Goal: Complete application form: Complete application form

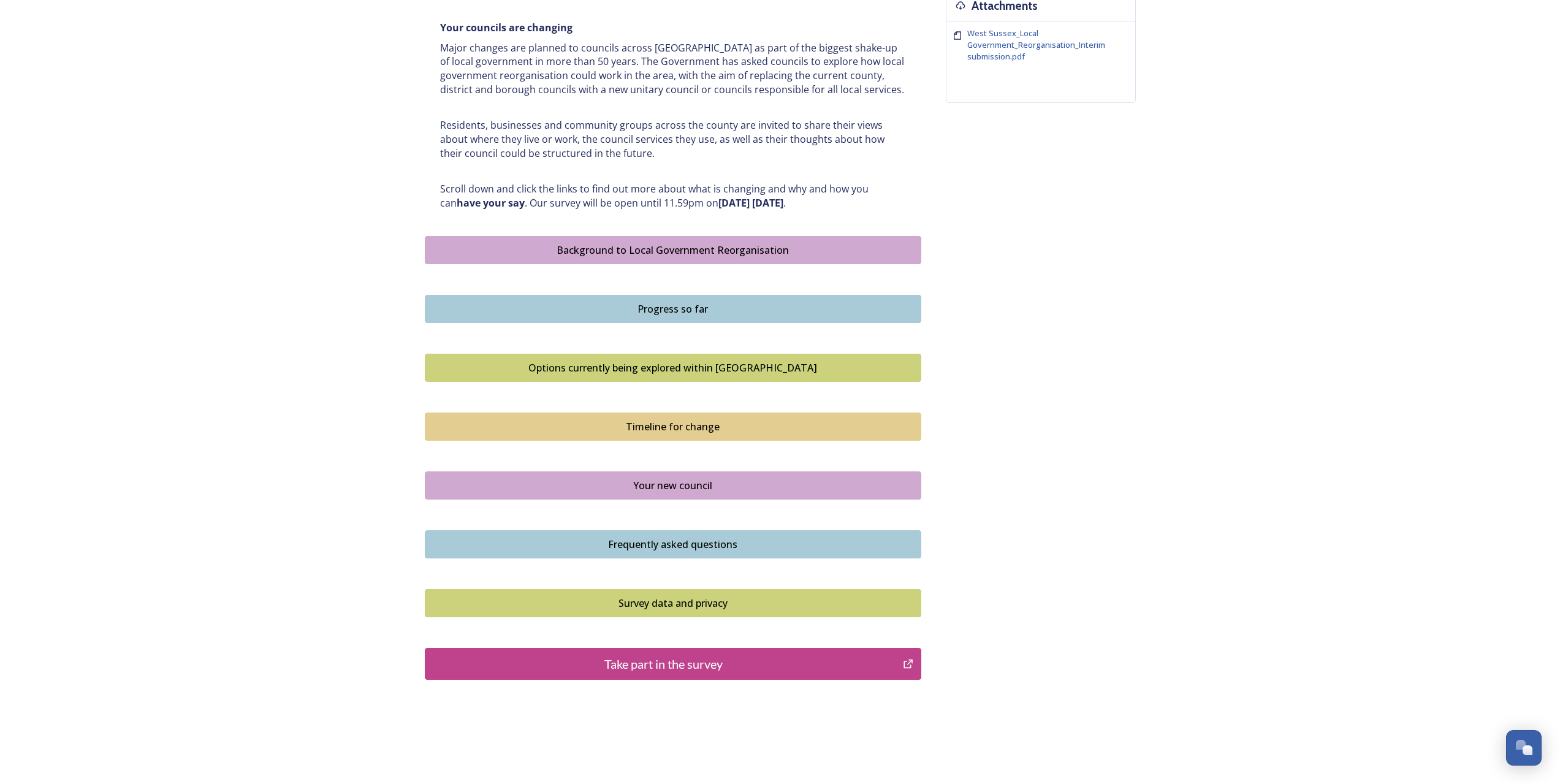
scroll to position [535, 0]
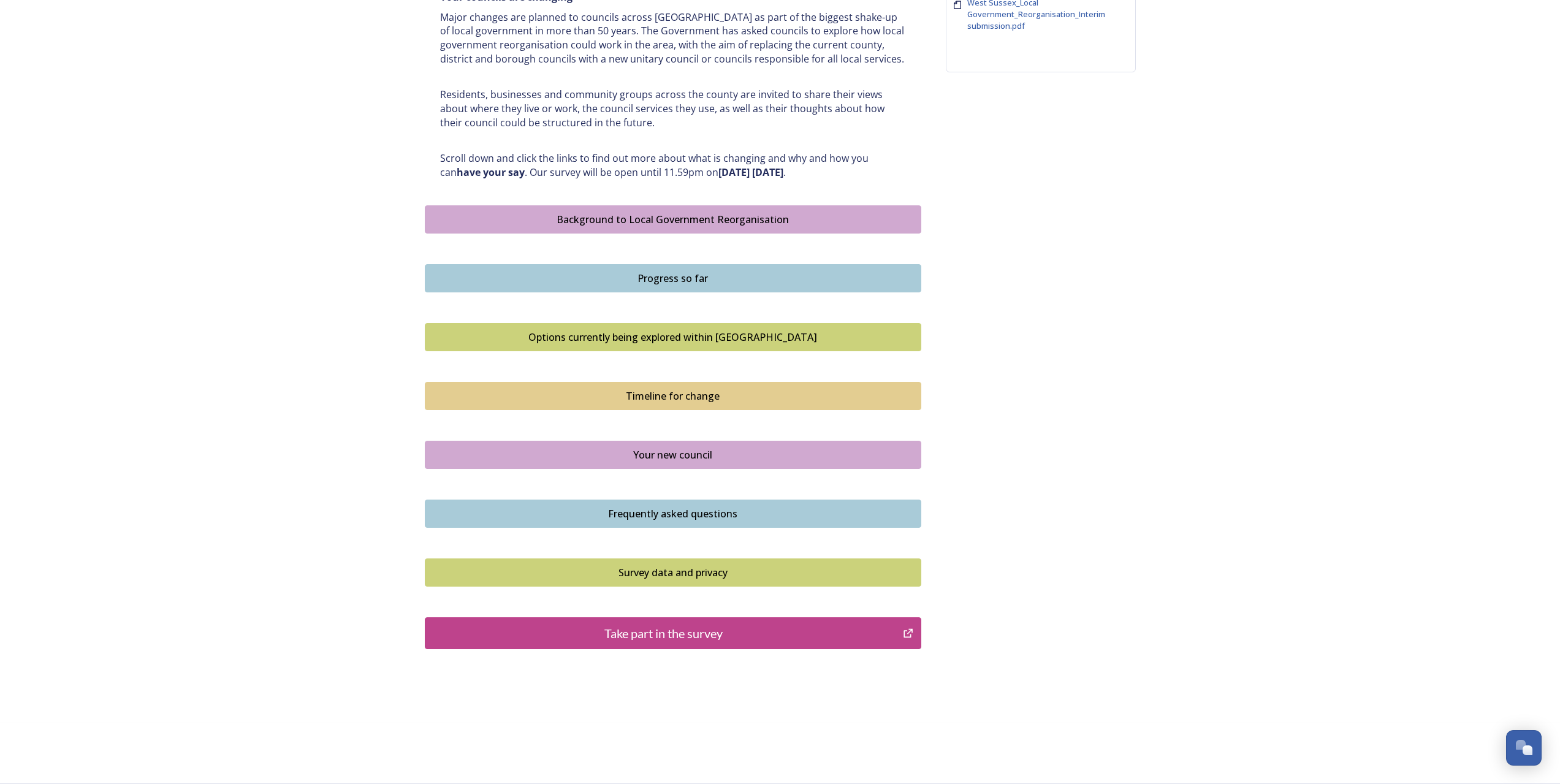
click at [676, 630] on div "Take part in the survey" at bounding box center [664, 632] width 465 height 18
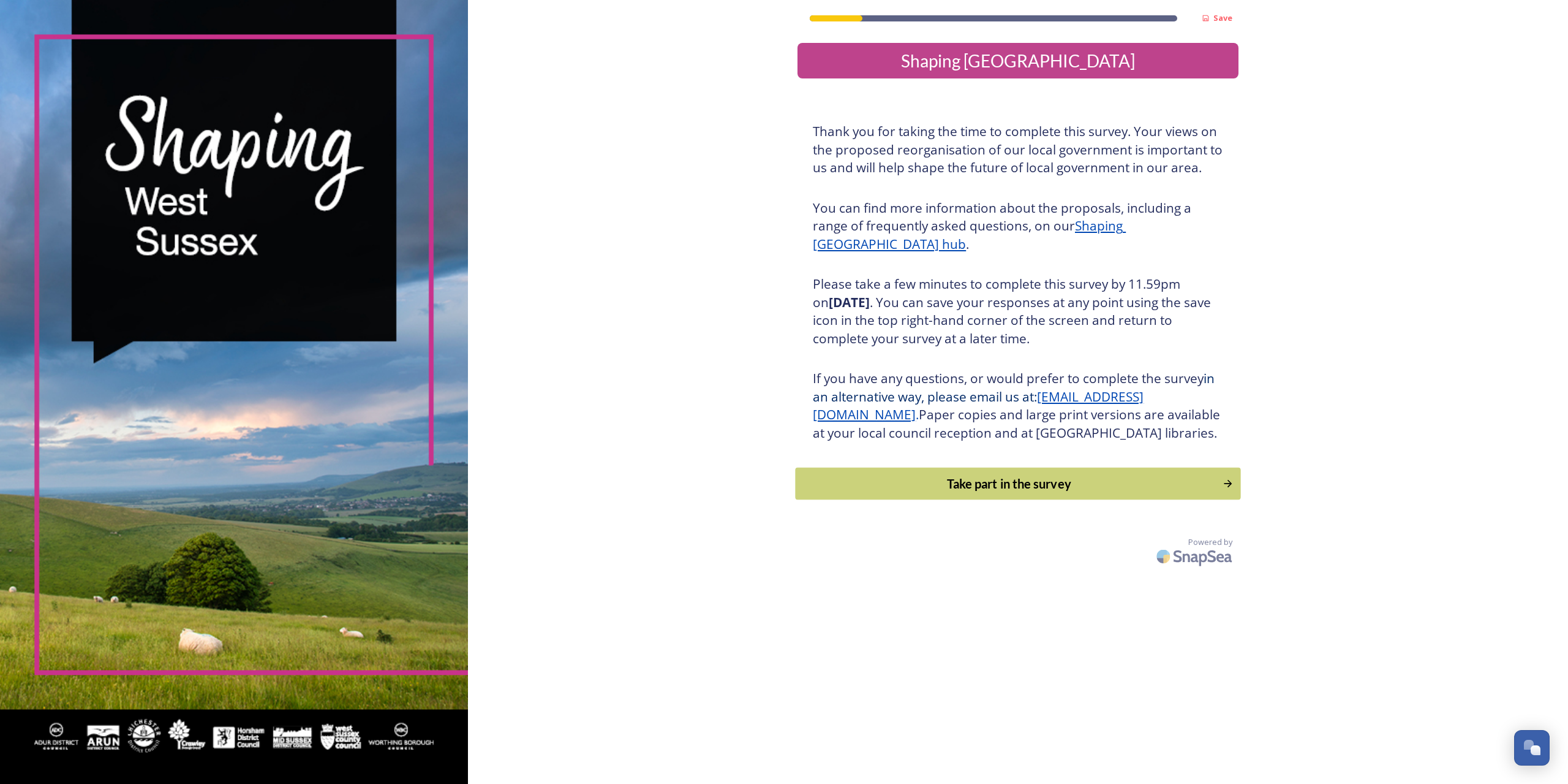
click at [1226, 489] on icon "Continue" at bounding box center [1228, 483] width 12 height 12
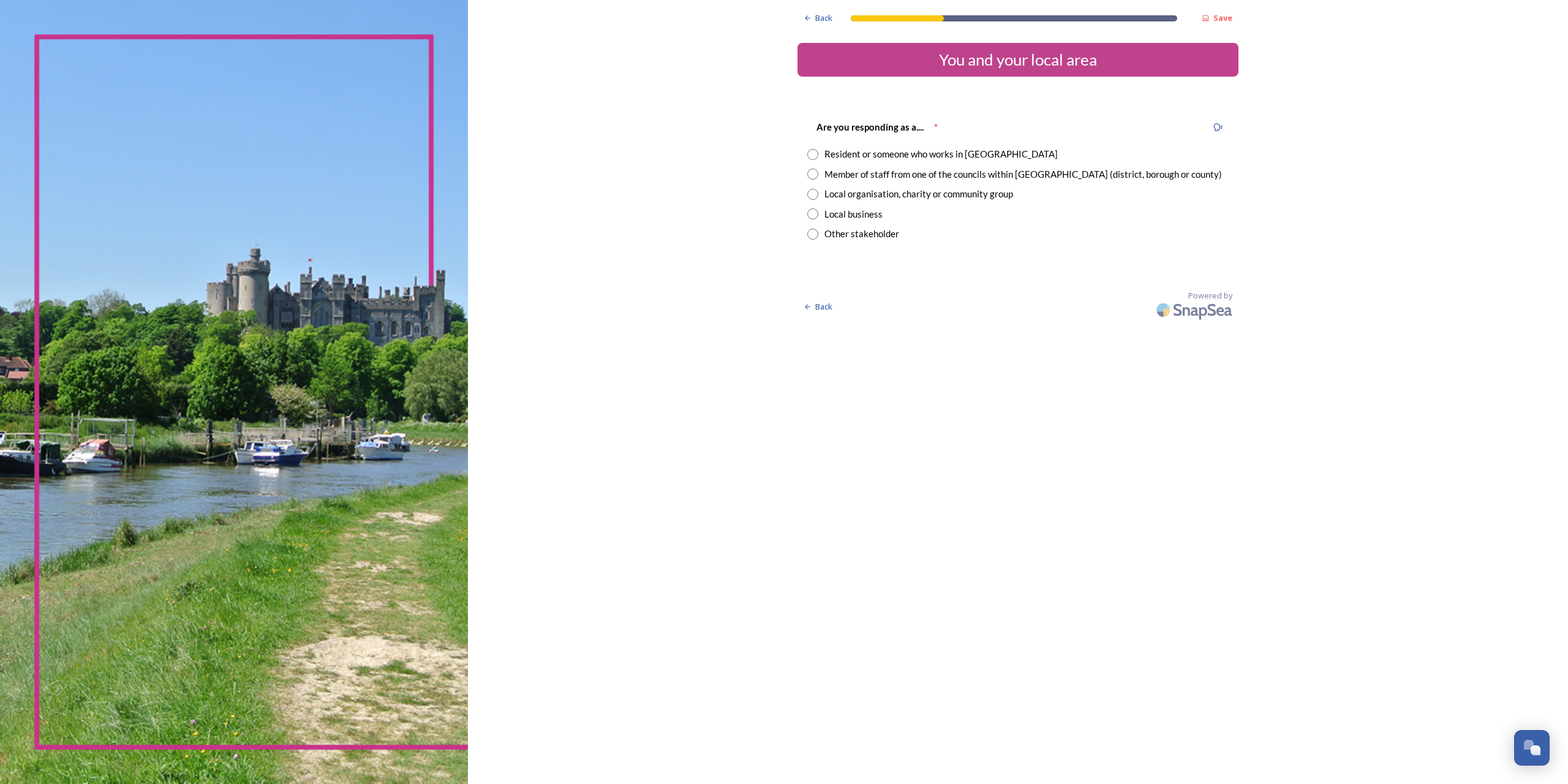
click at [811, 150] on input "radio" at bounding box center [813, 154] width 11 height 11
radio input "true"
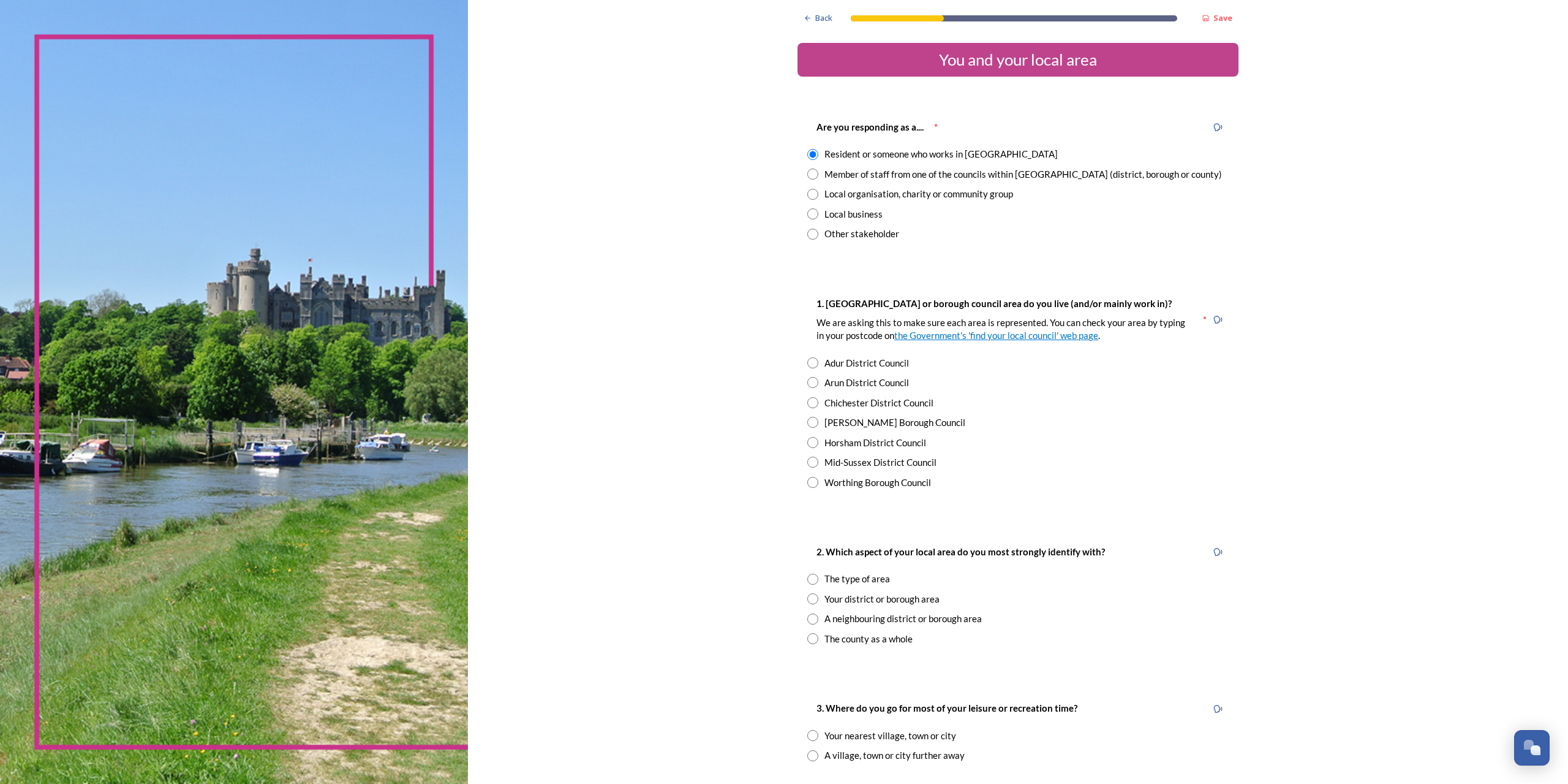
click at [807, 397] on input "radio" at bounding box center [813, 403] width 11 height 11
radio input "true"
click at [809, 594] on input "radio" at bounding box center [813, 598] width 11 height 11
radio input "true"
click at [809, 731] on input "radio" at bounding box center [813, 735] width 11 height 11
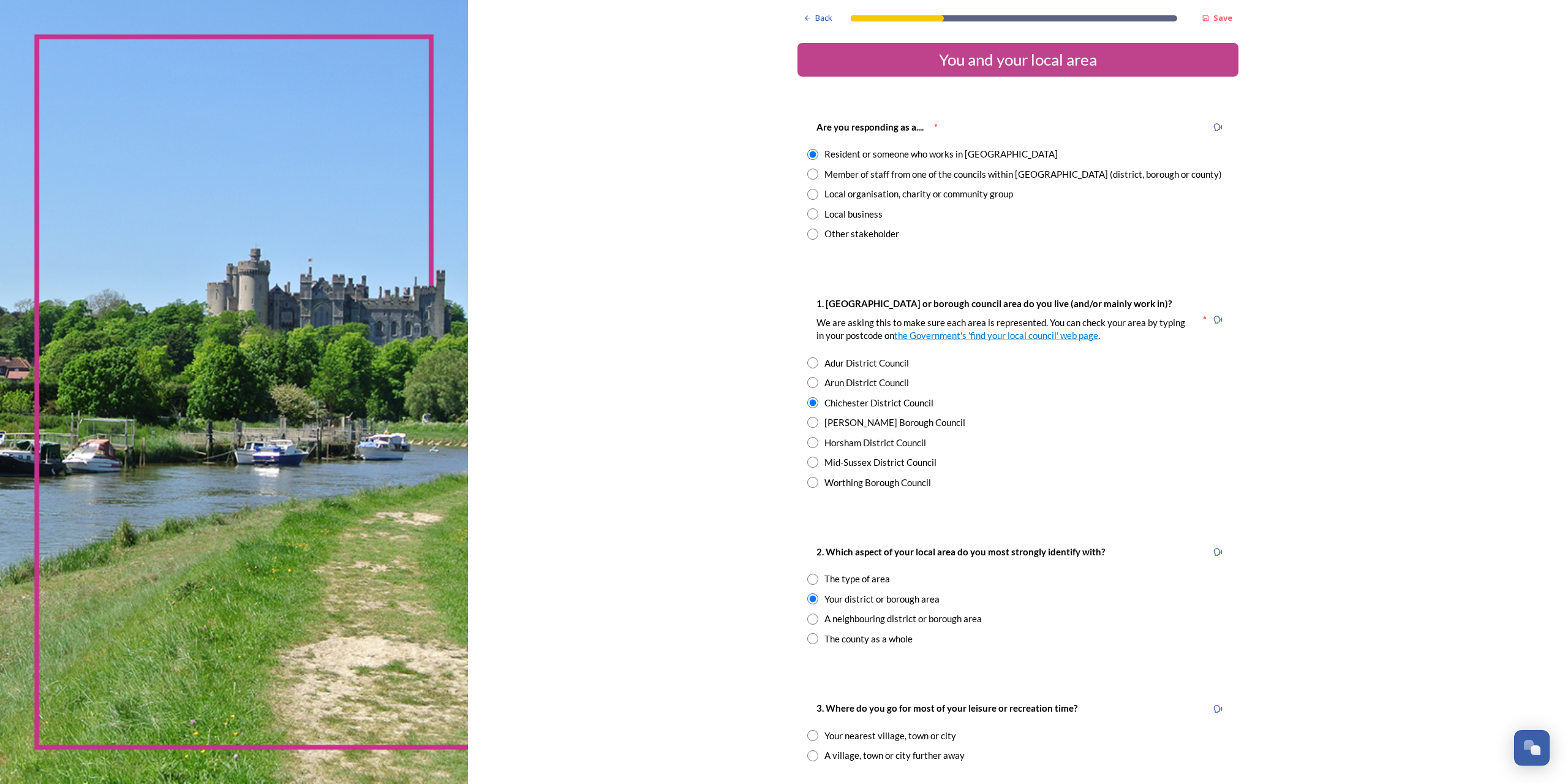
radio input "true"
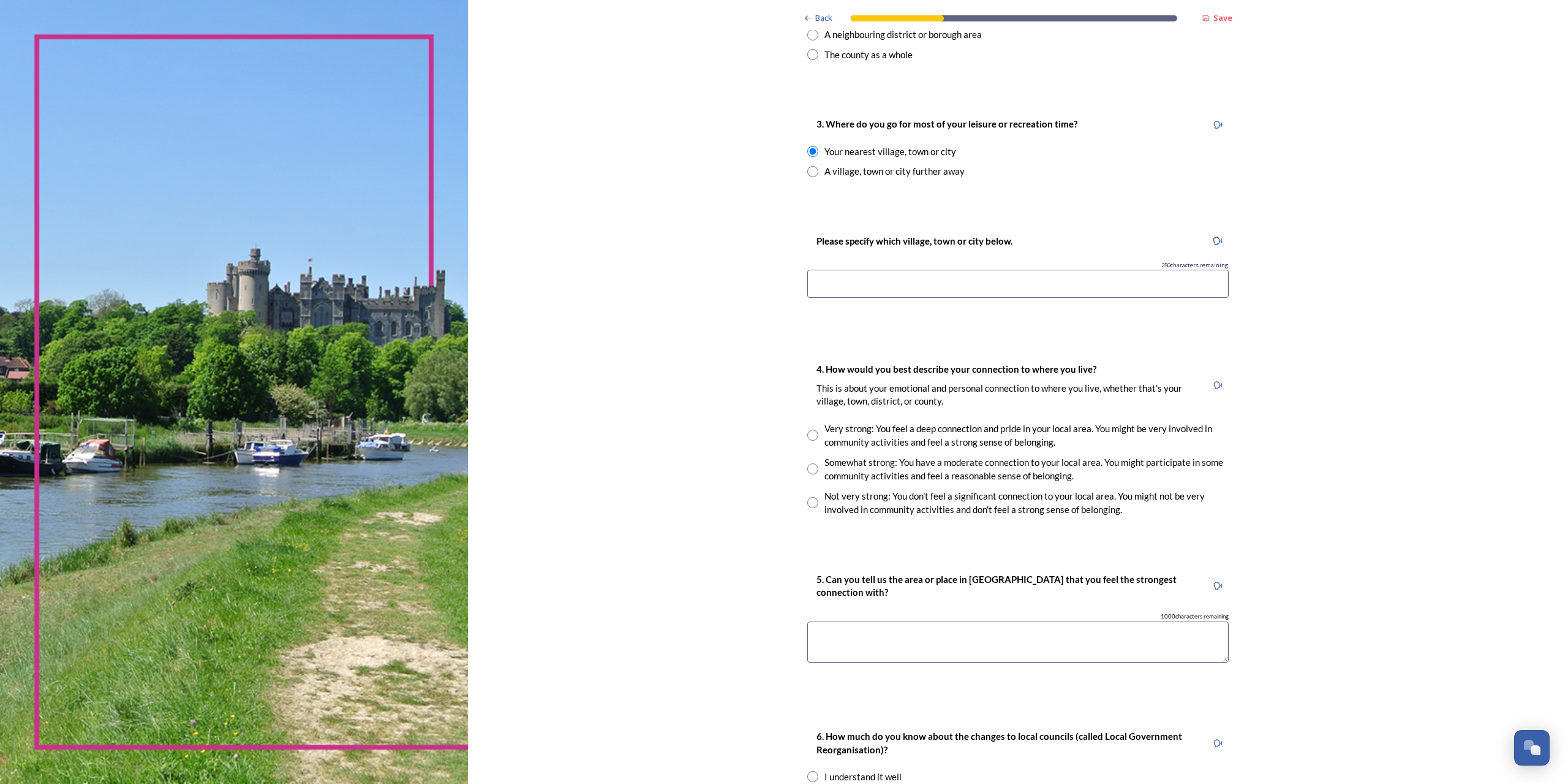
scroll to position [588, 0]
click at [828, 272] on input at bounding box center [1018, 280] width 422 height 28
type input "Chichester"
click at [807, 429] on input "radio" at bounding box center [813, 431] width 11 height 11
radio input "true"
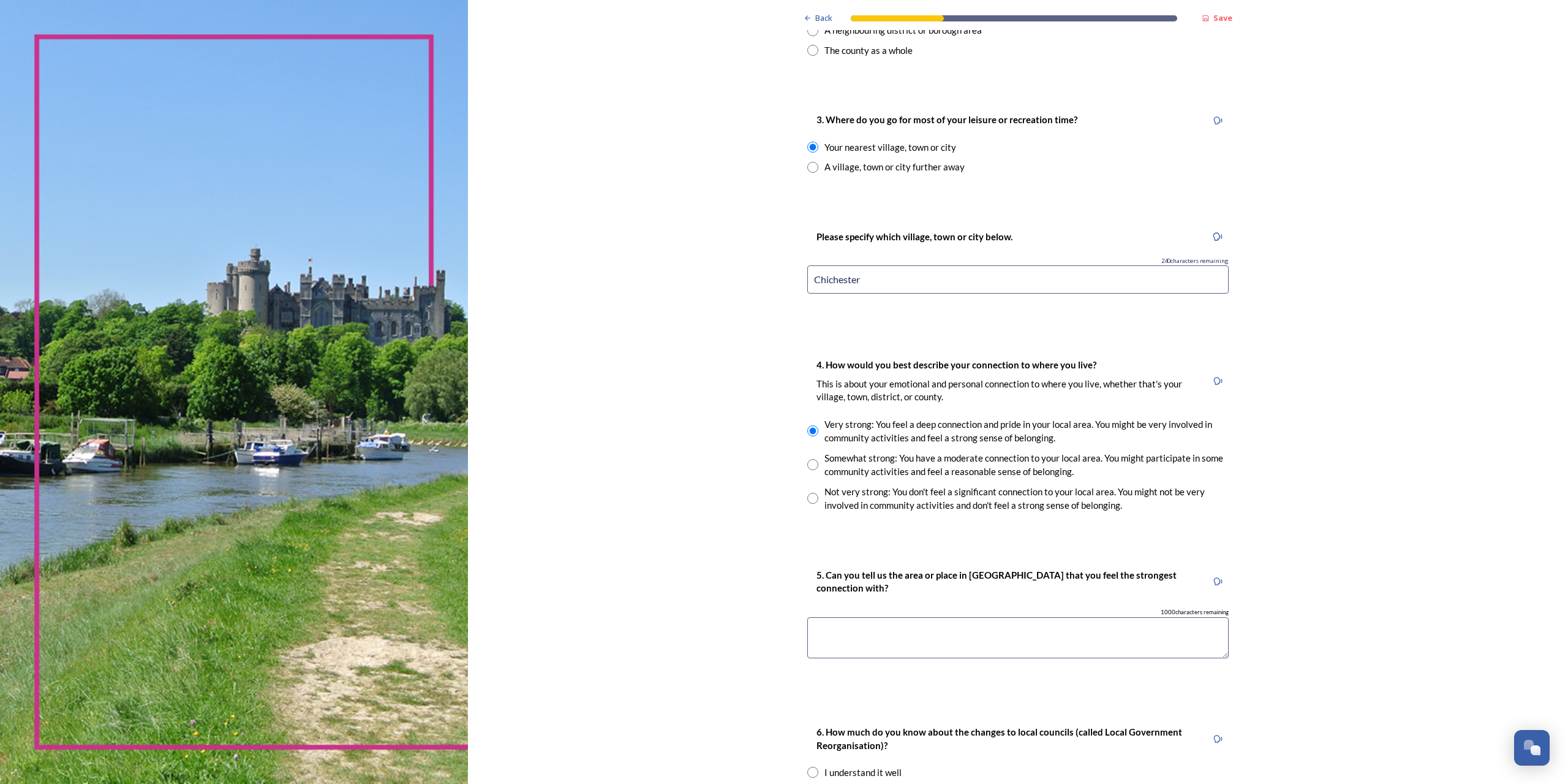
click at [831, 624] on textarea at bounding box center [1018, 637] width 422 height 41
click at [818, 632] on textarea "CHichester" at bounding box center [1018, 637] width 422 height 41
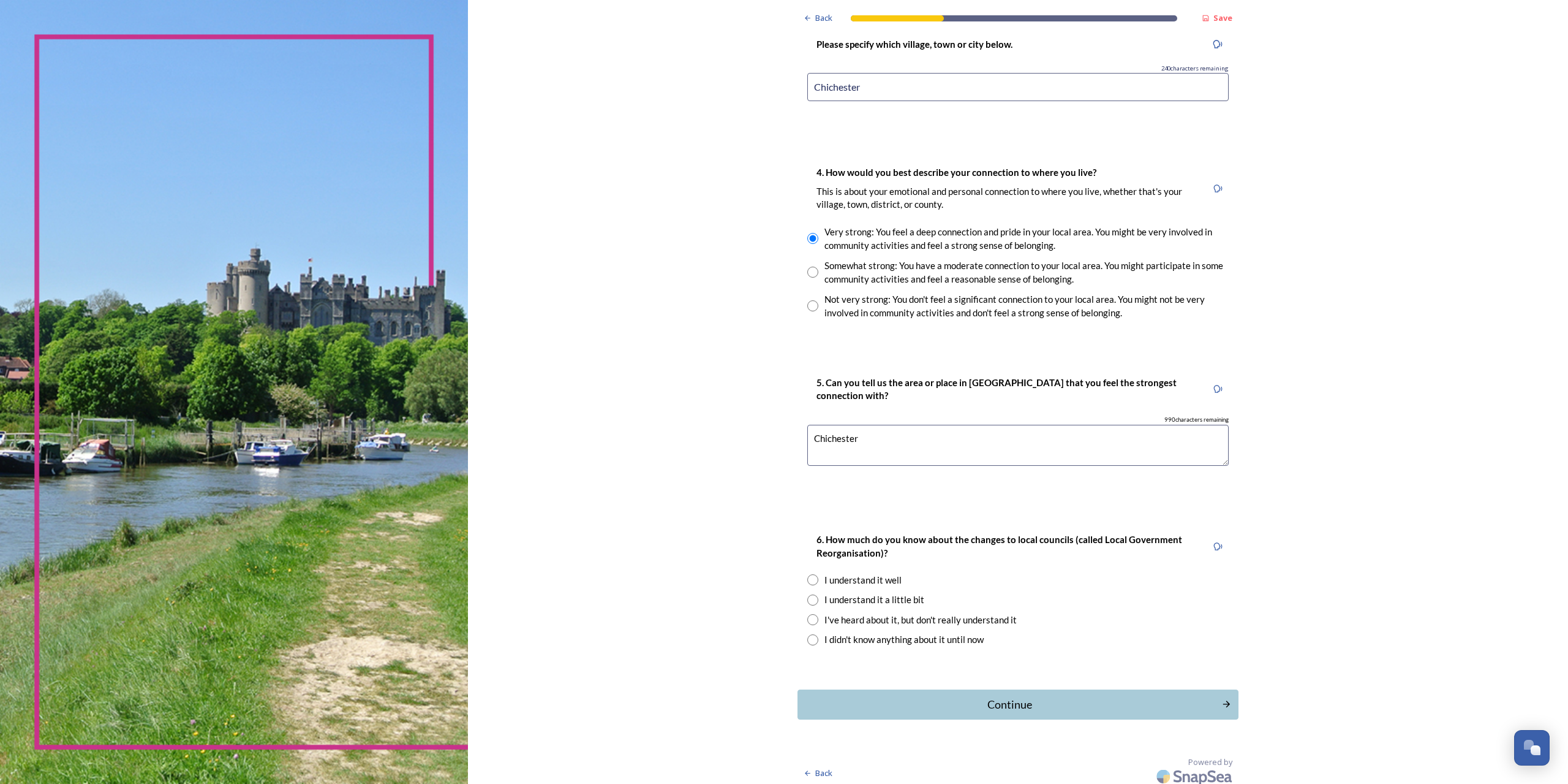
scroll to position [787, 0]
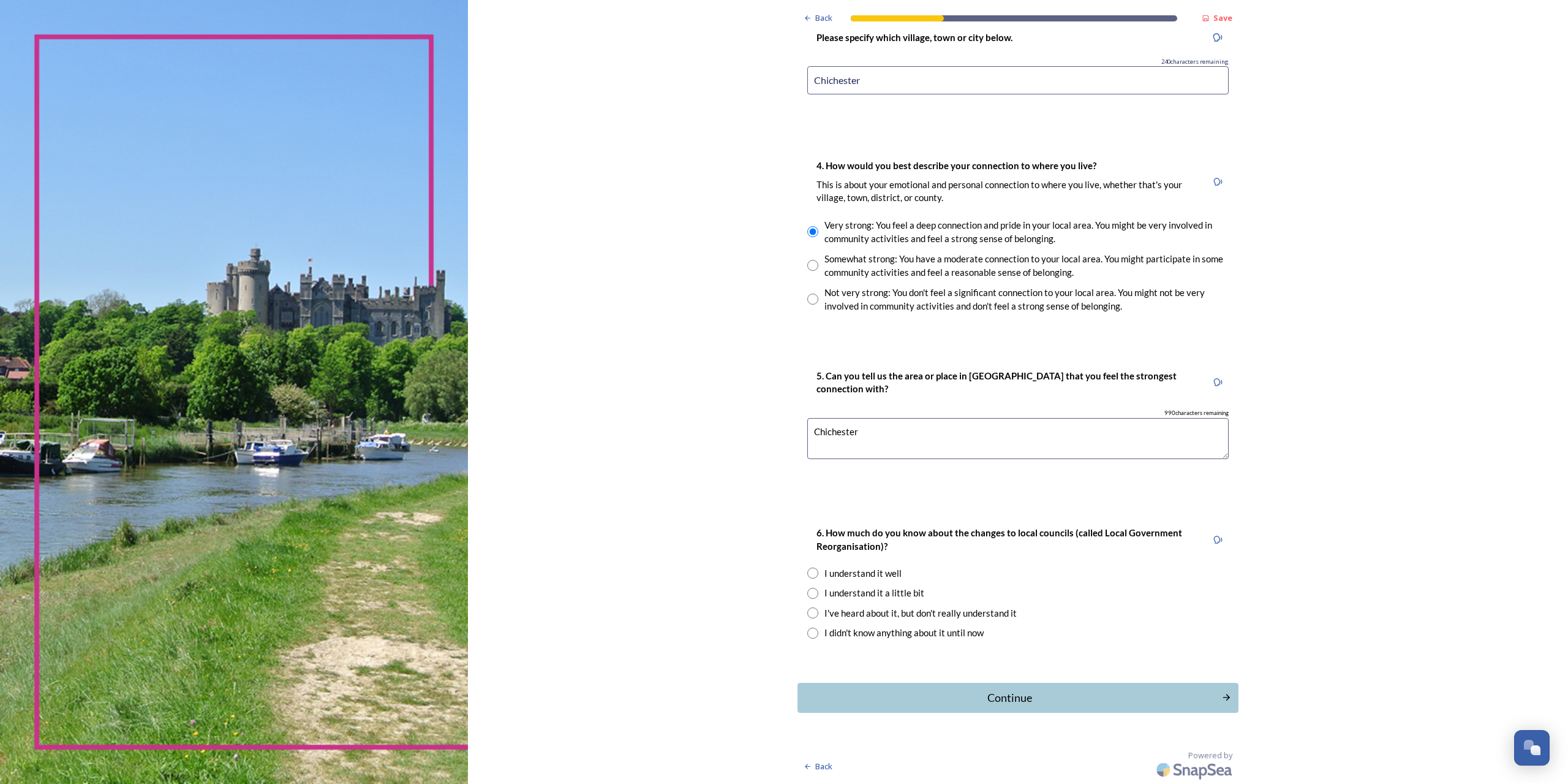
type textarea "Chichester"
click at [807, 590] on input "radio" at bounding box center [813, 593] width 11 height 11
radio input "true"
click at [999, 692] on div "Continue" at bounding box center [1010, 697] width 415 height 16
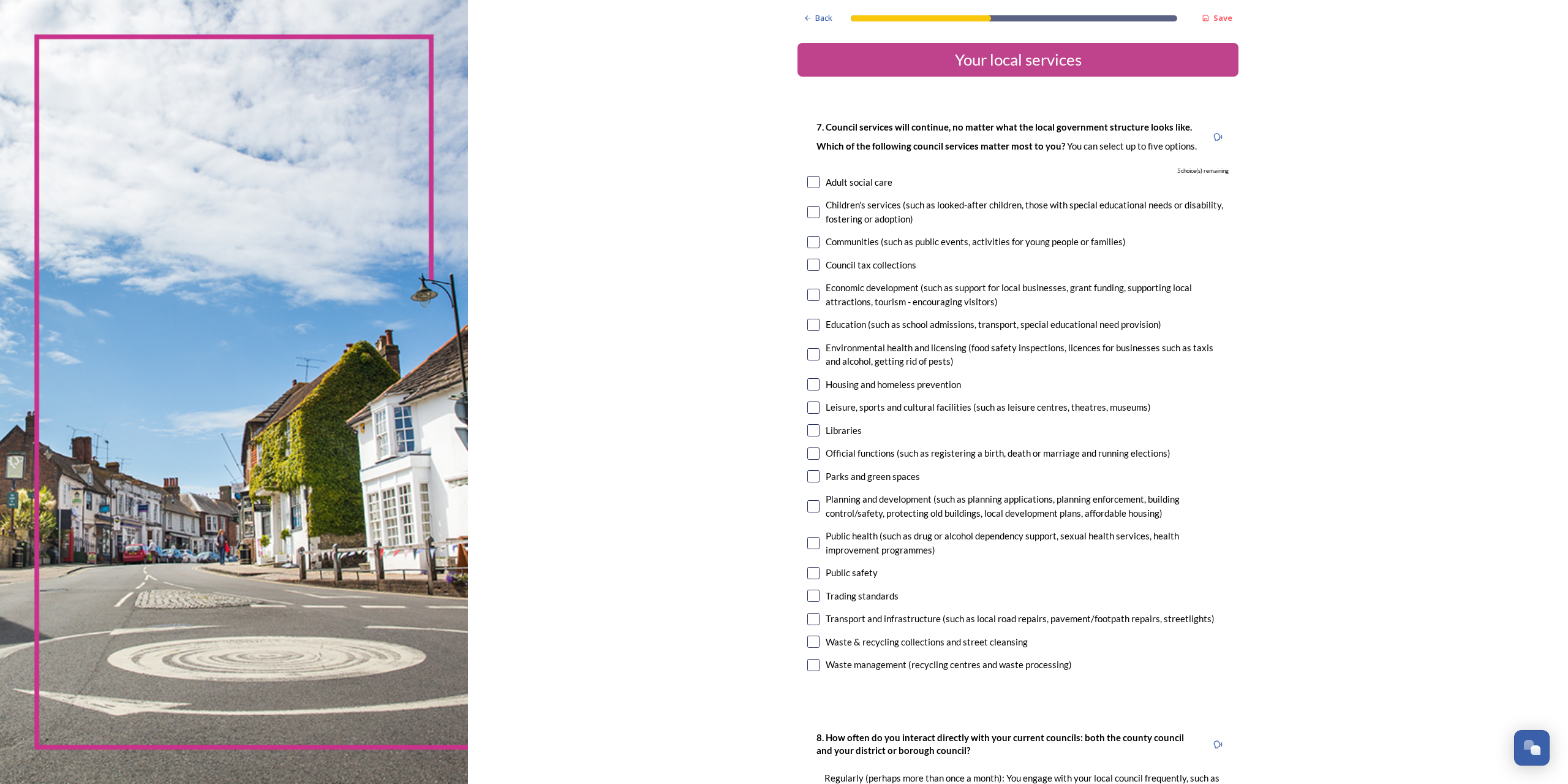
click at [810, 662] on input "checkbox" at bounding box center [813, 665] width 12 height 12
checkbox input "true"
click at [810, 320] on input "checkbox" at bounding box center [813, 325] width 12 height 12
checkbox input "true"
click at [807, 613] on input "checkbox" at bounding box center [813, 619] width 12 height 12
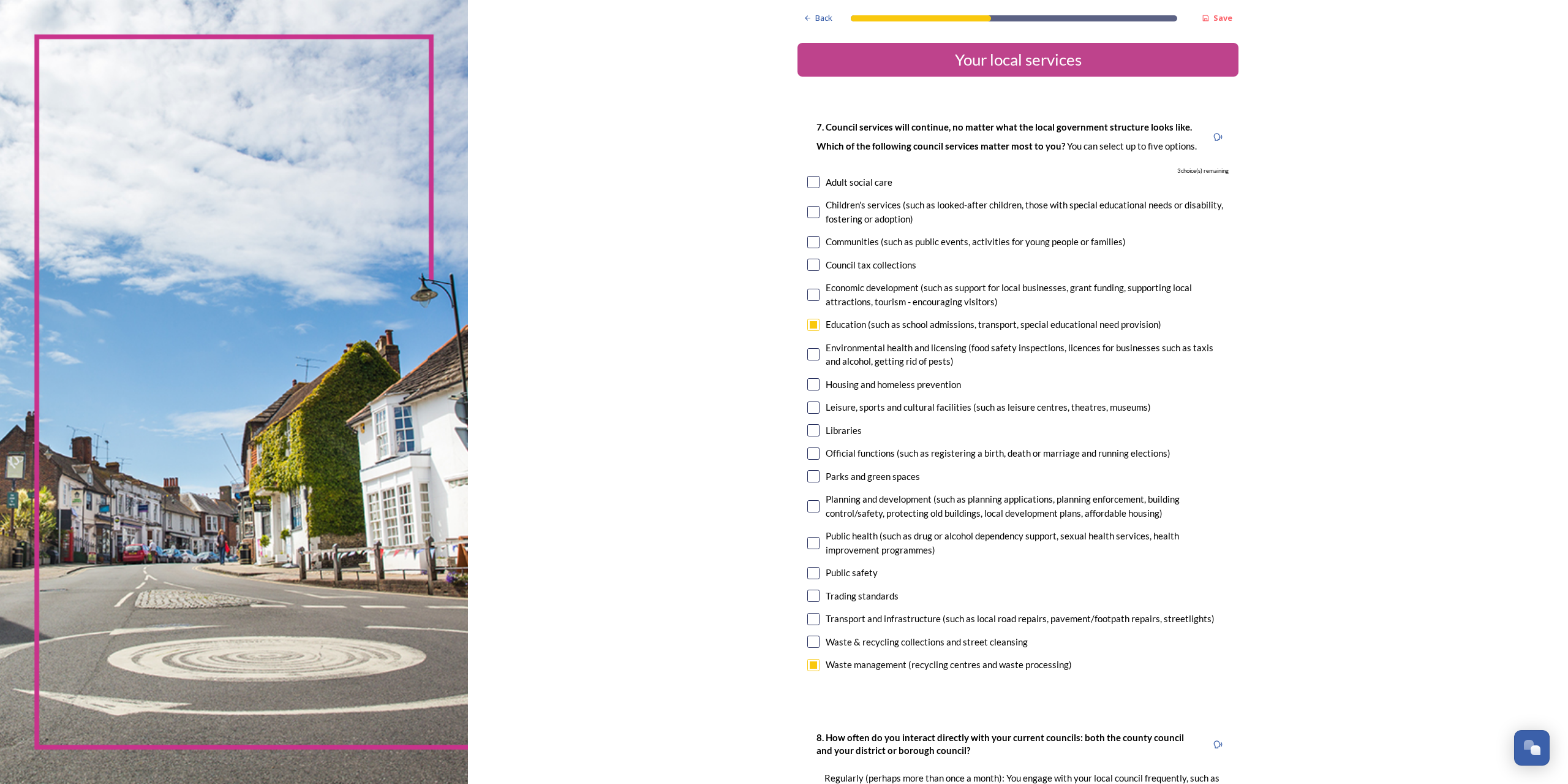
checkbox input "true"
click at [809, 177] on input "checkbox" at bounding box center [813, 182] width 12 height 12
checkbox input "true"
click at [807, 206] on input "checkbox" at bounding box center [813, 212] width 12 height 12
checkbox input "true"
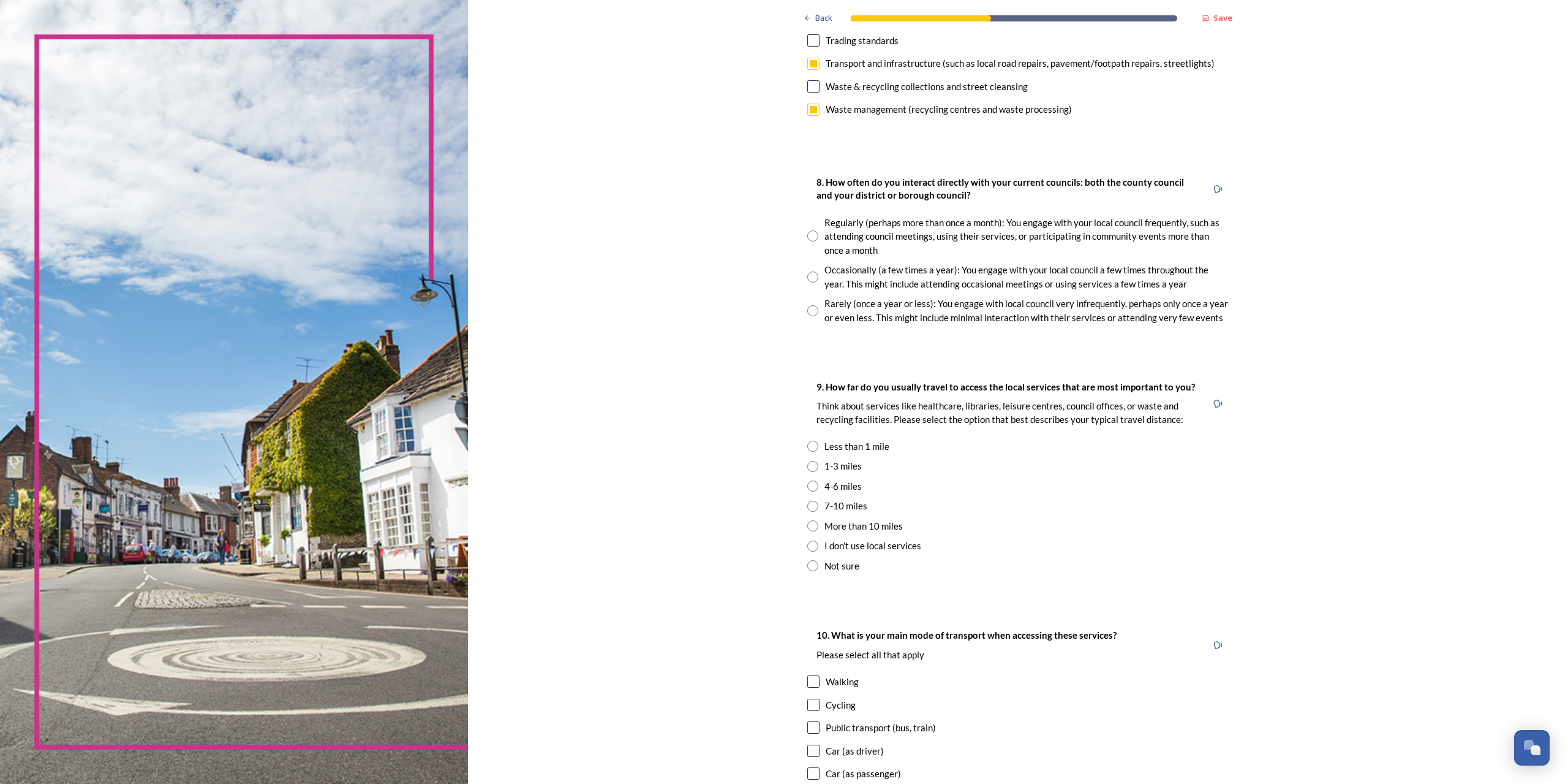
scroll to position [613, 0]
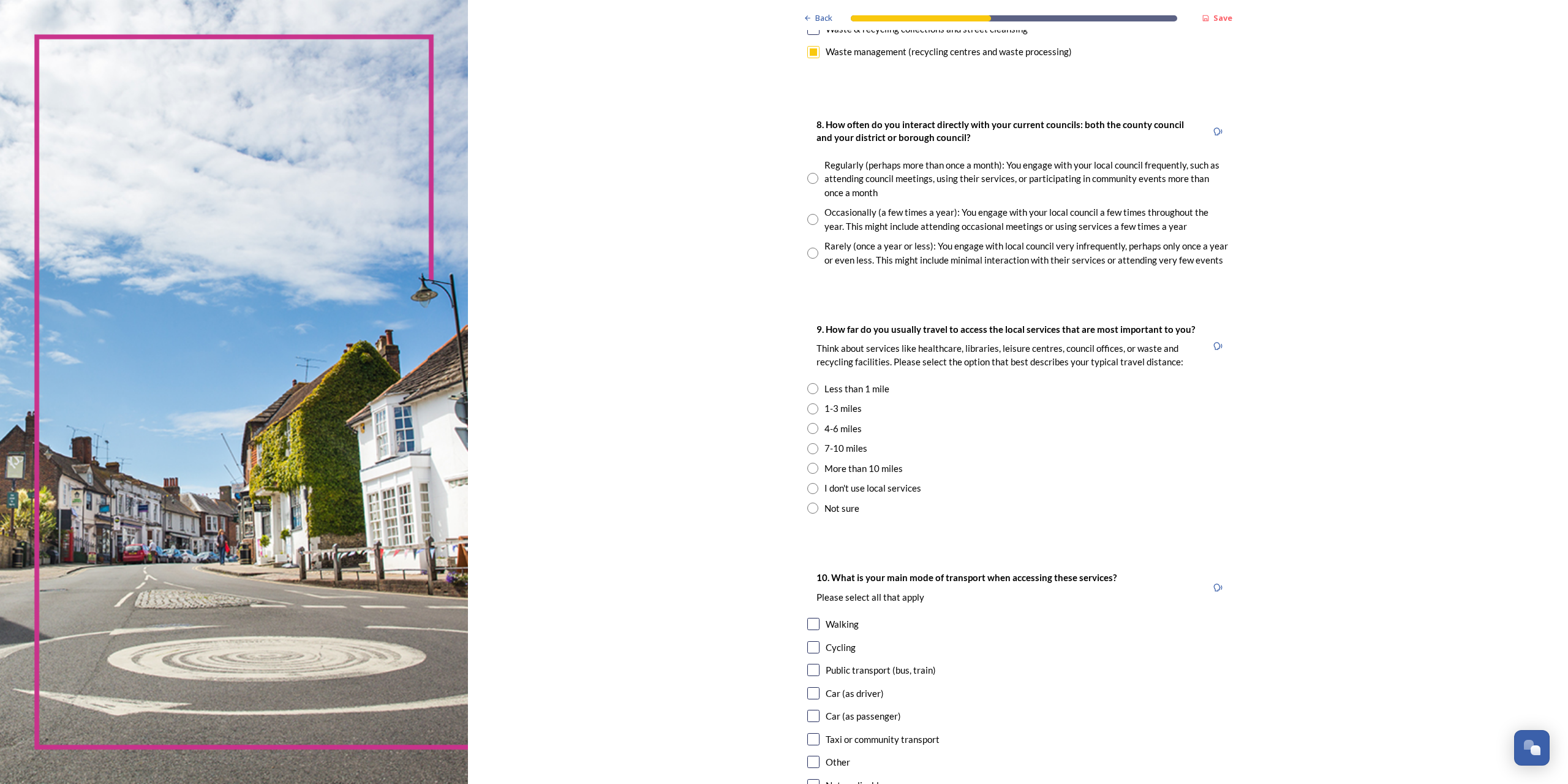
click at [808, 216] on input "radio" at bounding box center [813, 219] width 11 height 11
radio input "true"
click at [807, 404] on input "radio" at bounding box center [813, 409] width 11 height 11
radio input "true"
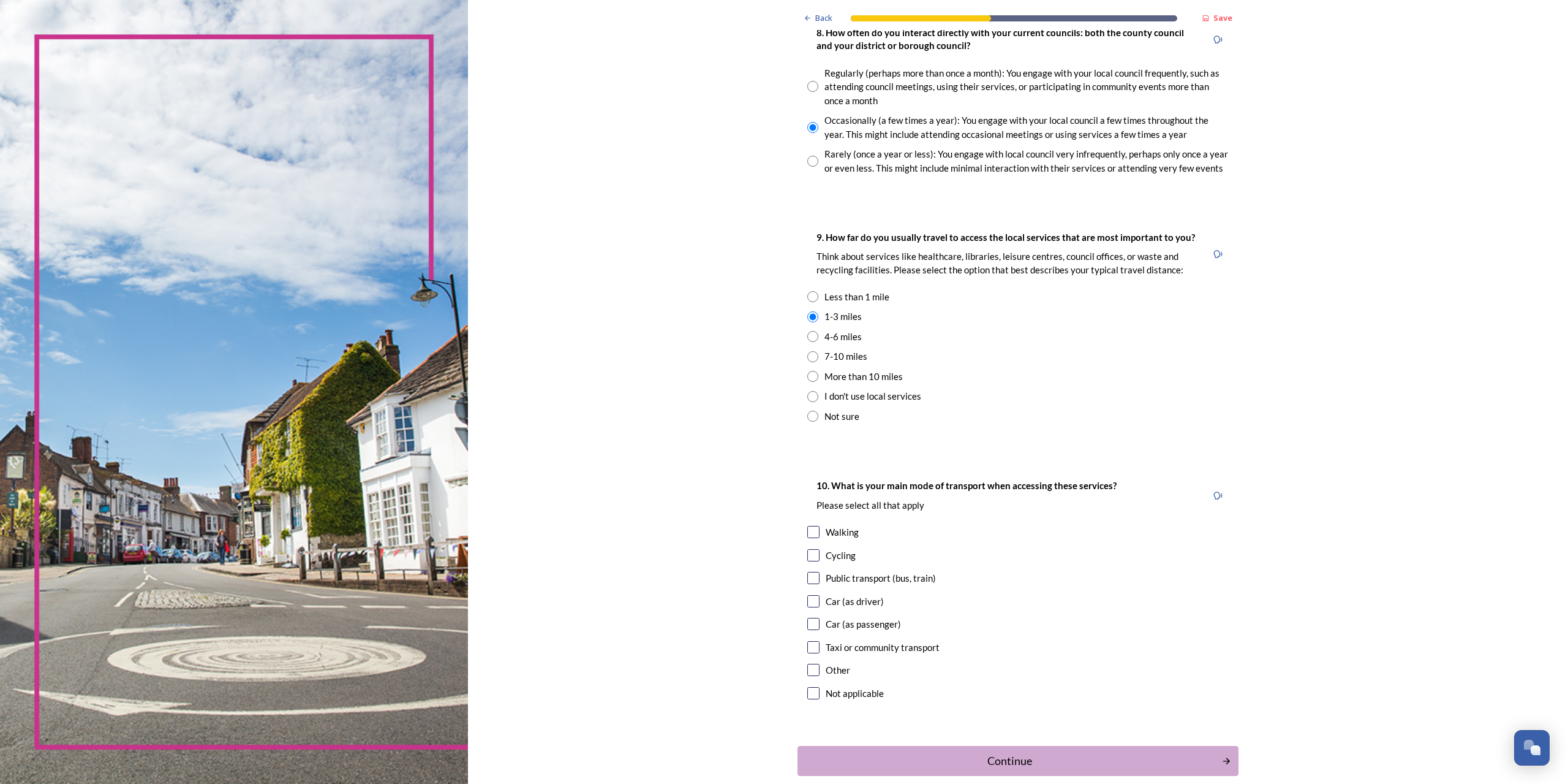
scroll to position [768, 0]
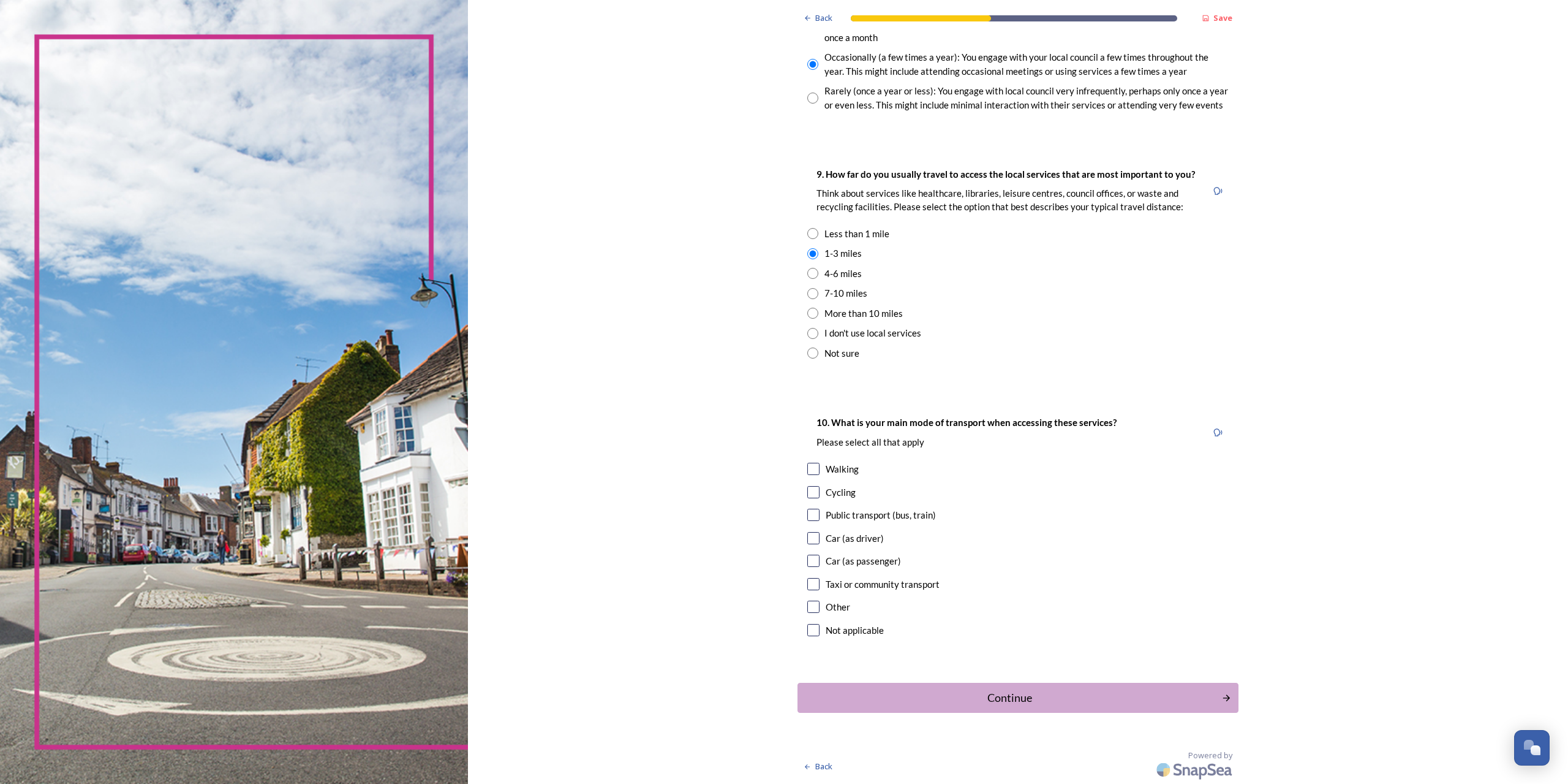
click at [807, 464] on input "checkbox" at bounding box center [813, 469] width 12 height 12
checkbox input "true"
click at [993, 693] on div "Continue" at bounding box center [1010, 697] width 415 height 16
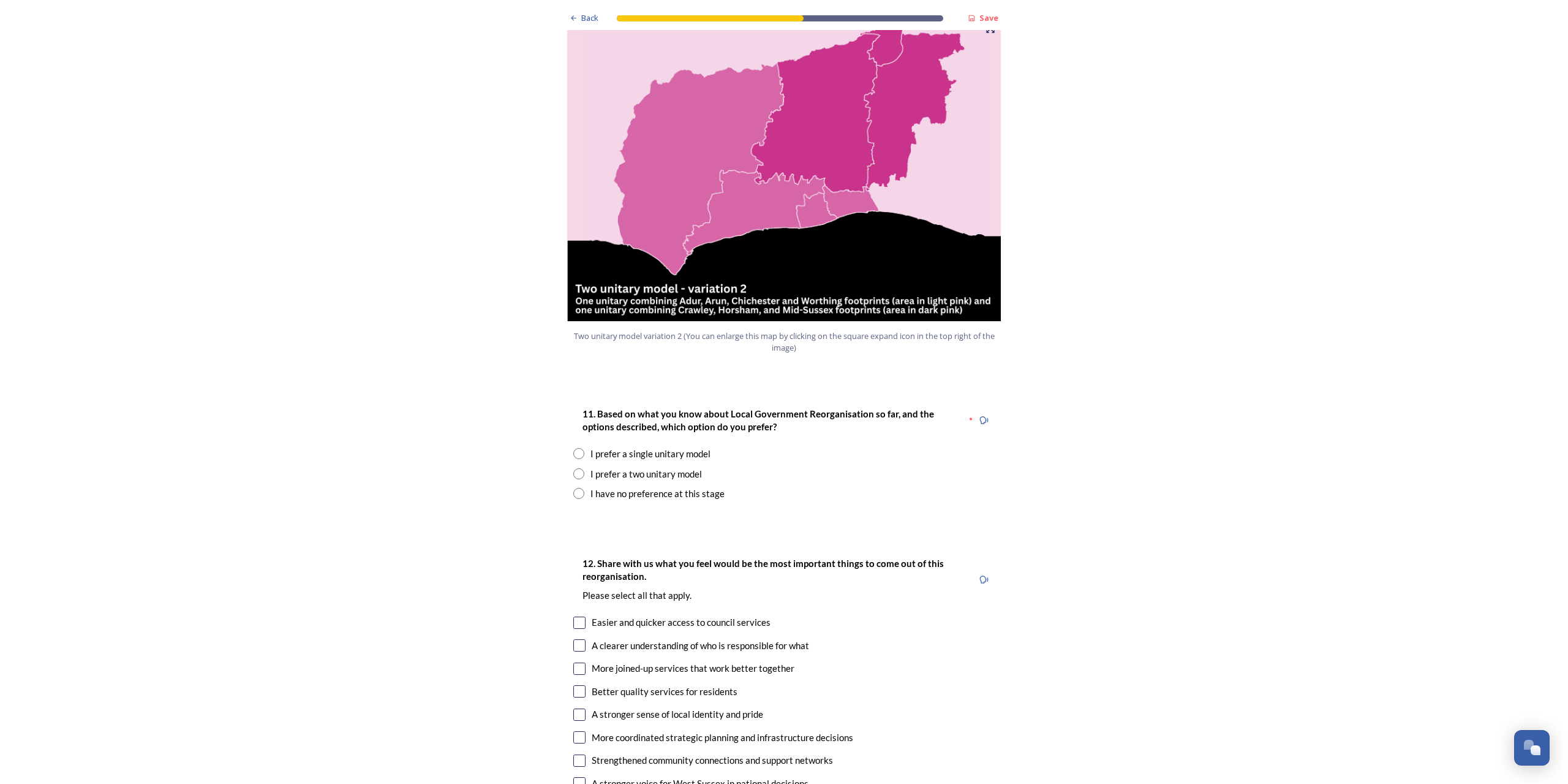
scroll to position [1275, 0]
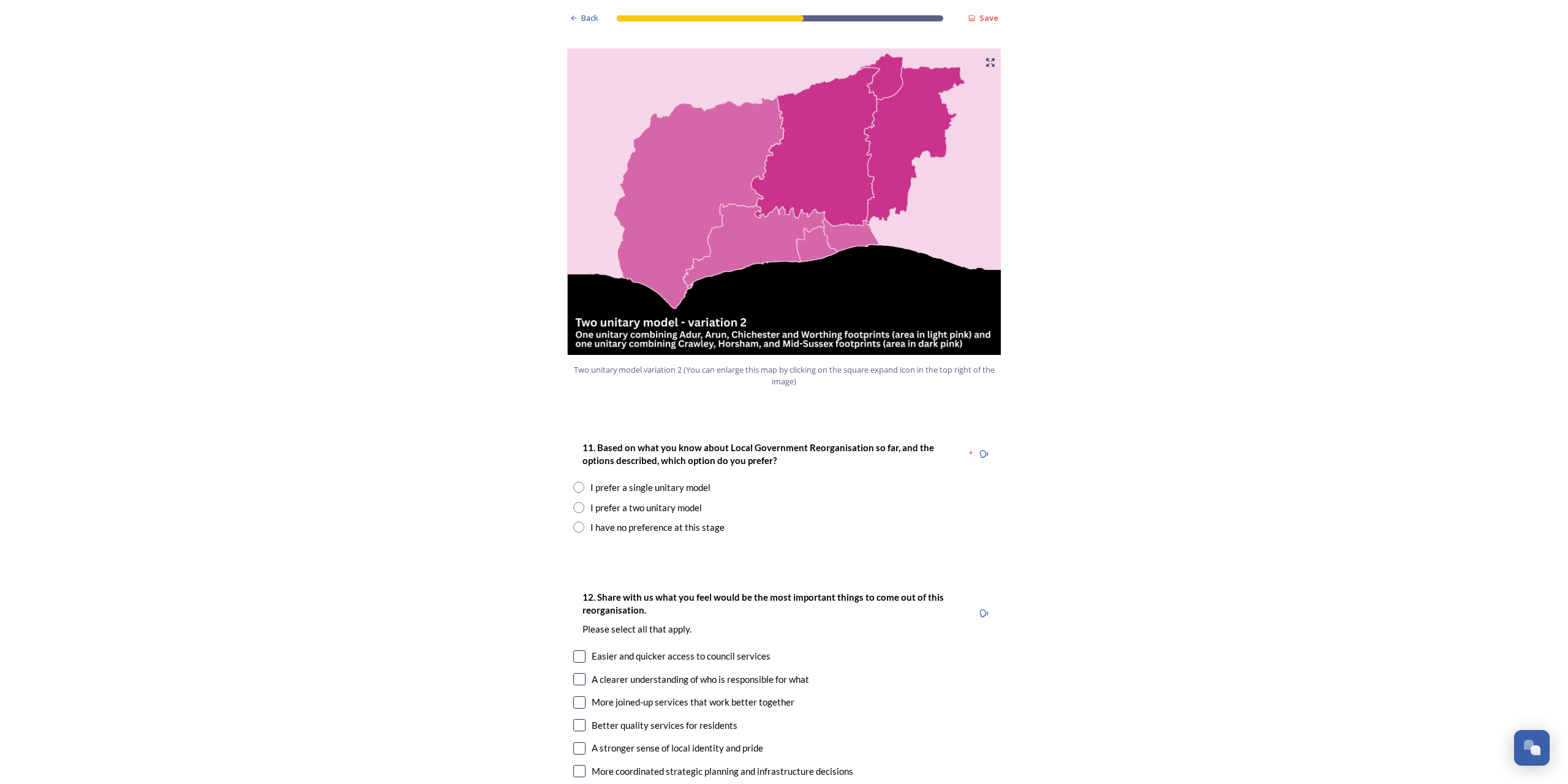
click at [575, 502] on input "radio" at bounding box center [579, 507] width 11 height 11
radio input "true"
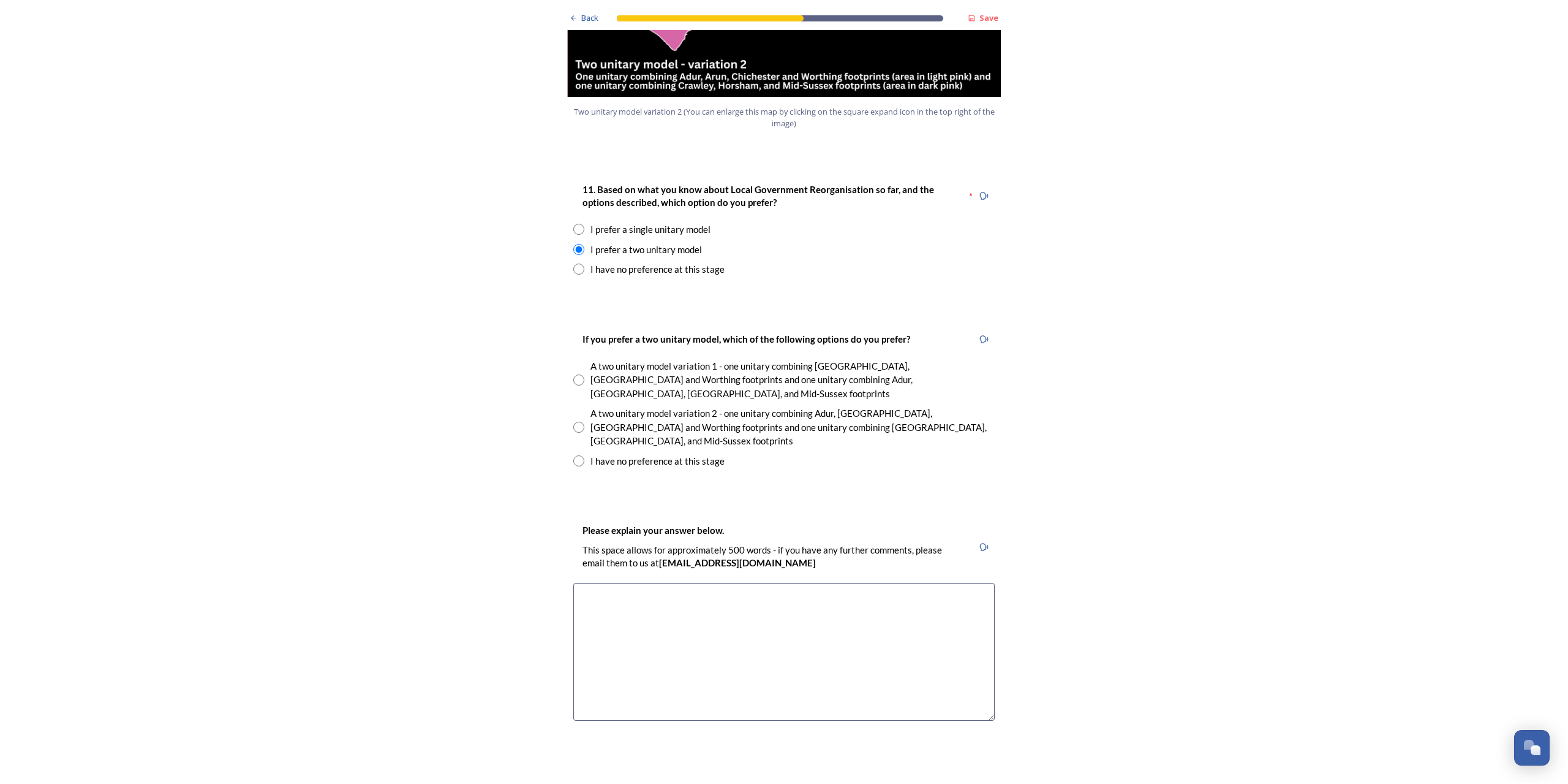
scroll to position [1536, 0]
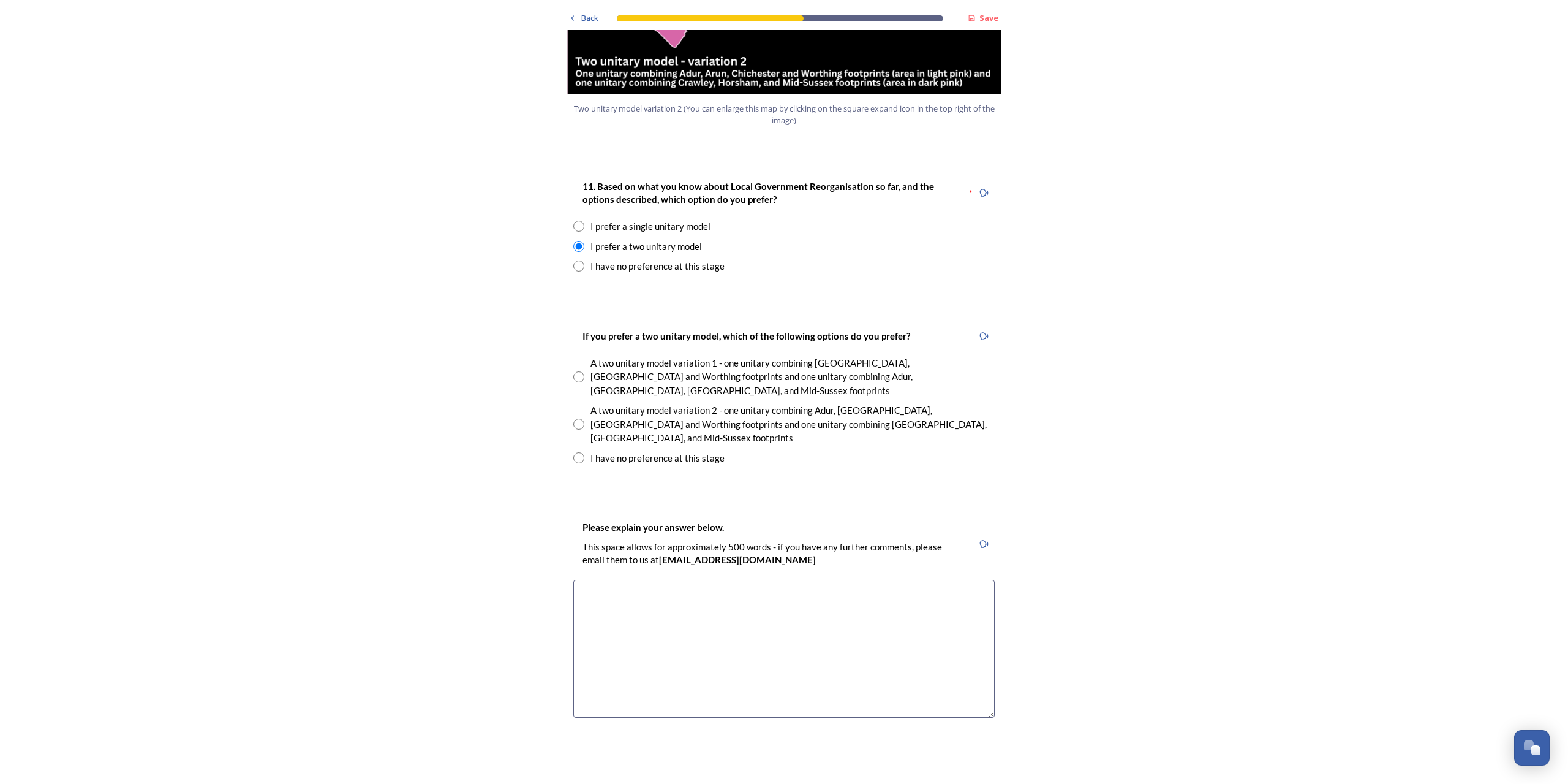
click at [575, 452] on input "radio" at bounding box center [579, 458] width 11 height 11
radio input "true"
click at [623, 580] on textarea at bounding box center [784, 649] width 422 height 138
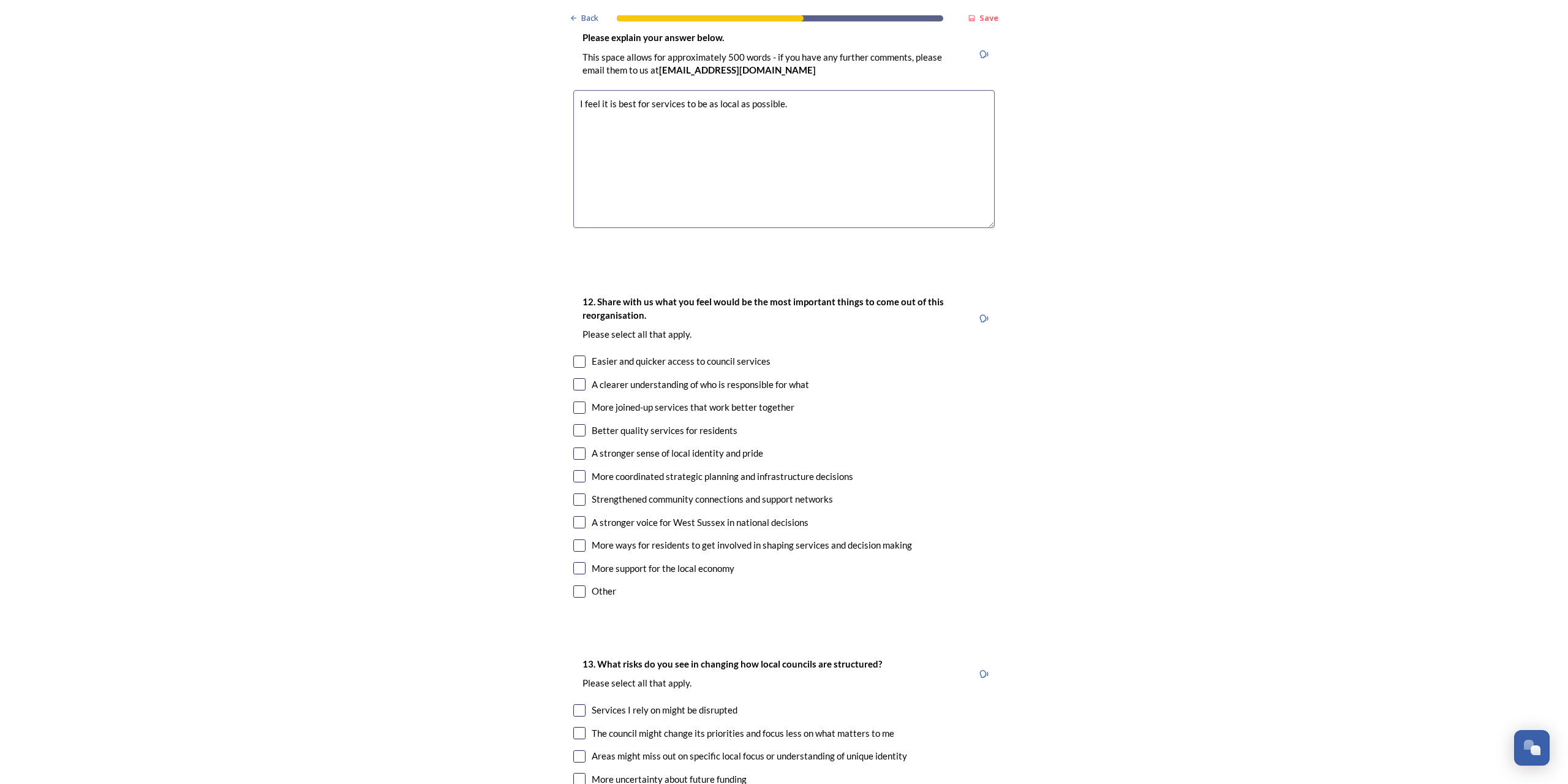
scroll to position [2026, 0]
type textarea "I feel it is best for services to be as local as possible."
click at [577, 355] on input "checkbox" at bounding box center [579, 361] width 12 height 12
checkbox input "true"
click at [573, 378] on input "checkbox" at bounding box center [579, 384] width 12 height 12
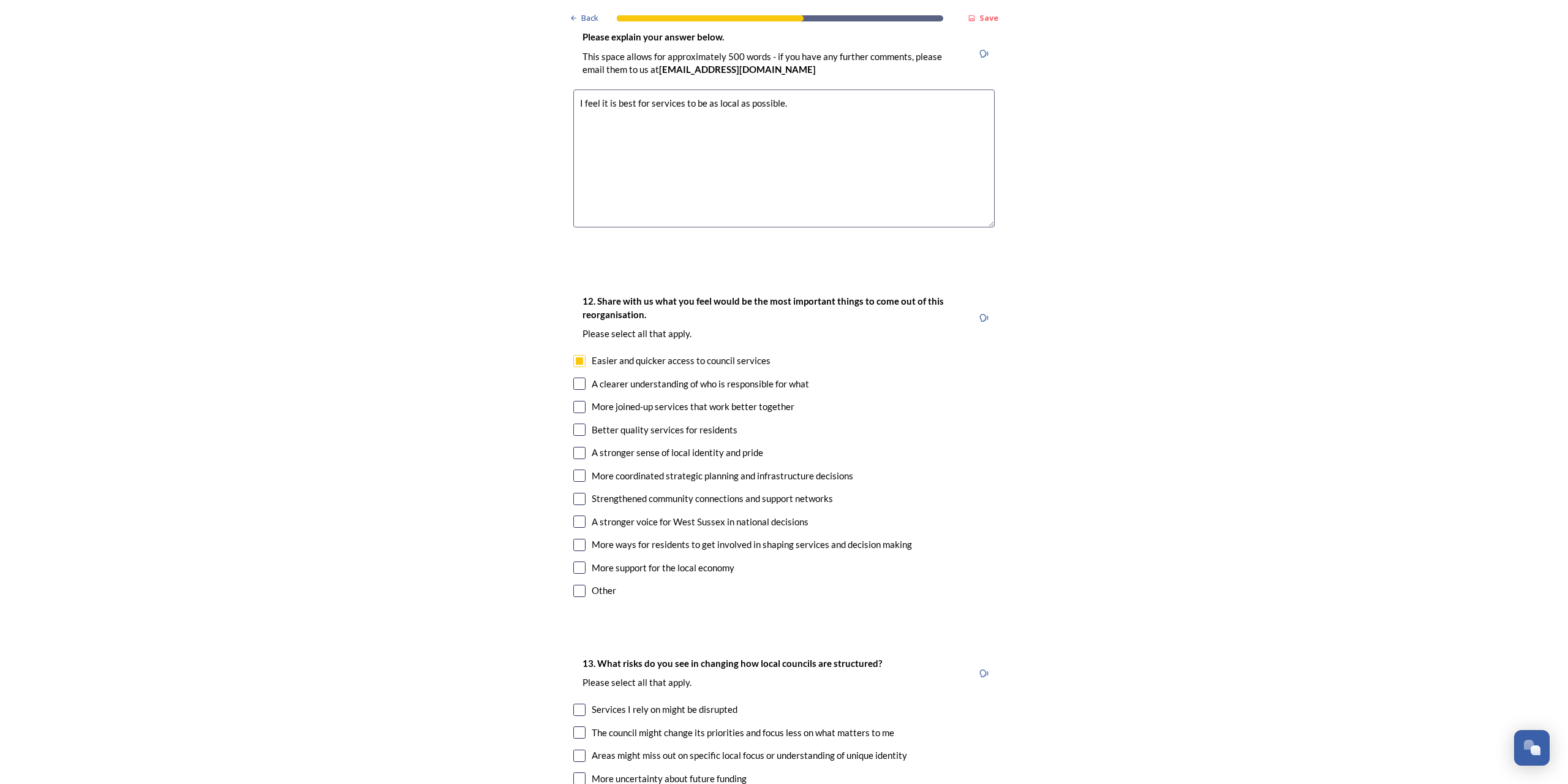
checkbox input "true"
click at [574, 401] on input "checkbox" at bounding box center [579, 407] width 12 height 12
checkbox input "true"
click at [575, 423] on input "checkbox" at bounding box center [579, 429] width 12 height 12
checkbox input "true"
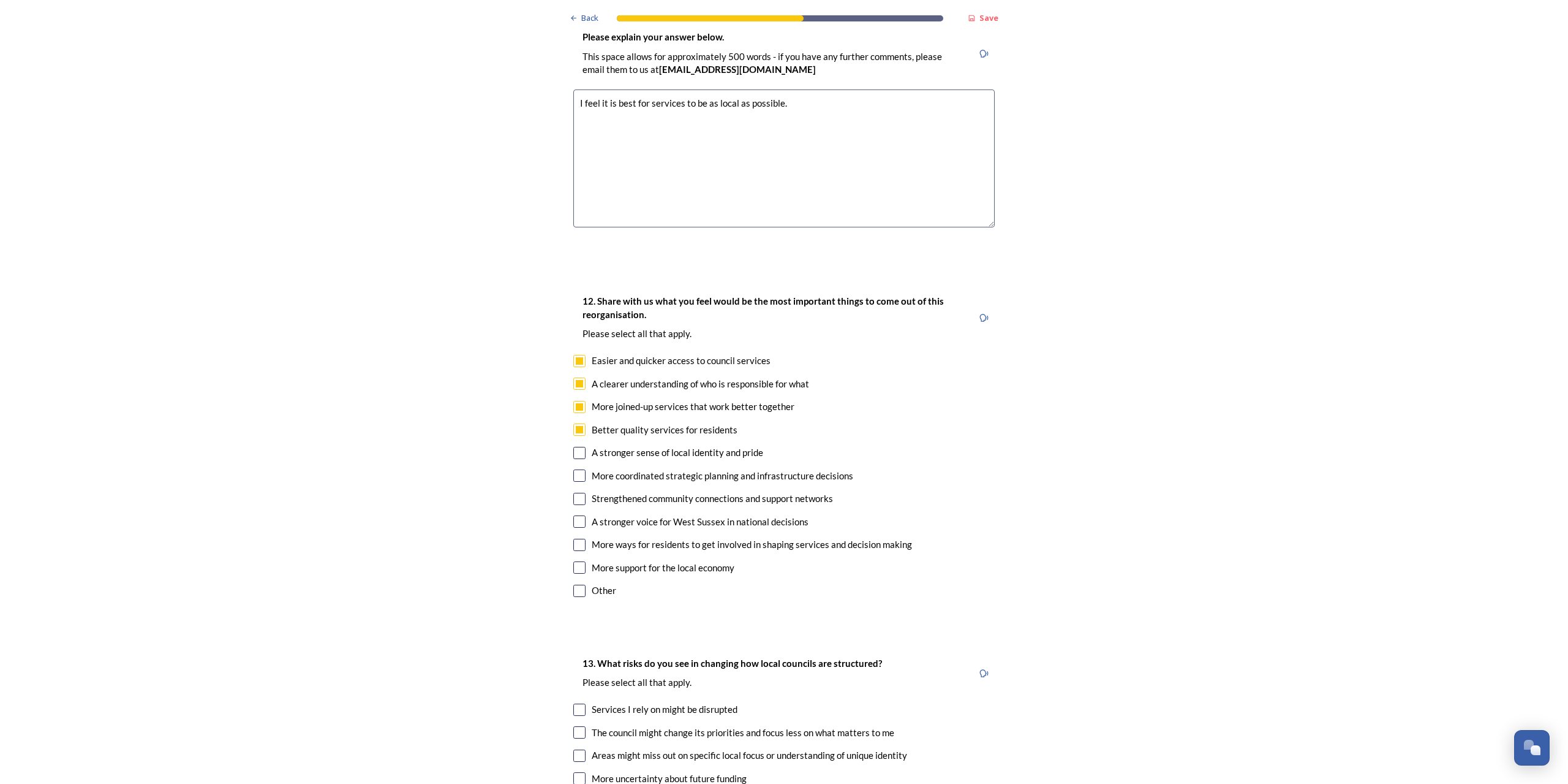
click at [578, 447] on input "checkbox" at bounding box center [579, 453] width 12 height 12
checkbox input "true"
click at [573, 469] on input "checkbox" at bounding box center [579, 475] width 12 height 12
checkbox input "true"
click at [580, 493] on input "checkbox" at bounding box center [579, 499] width 12 height 12
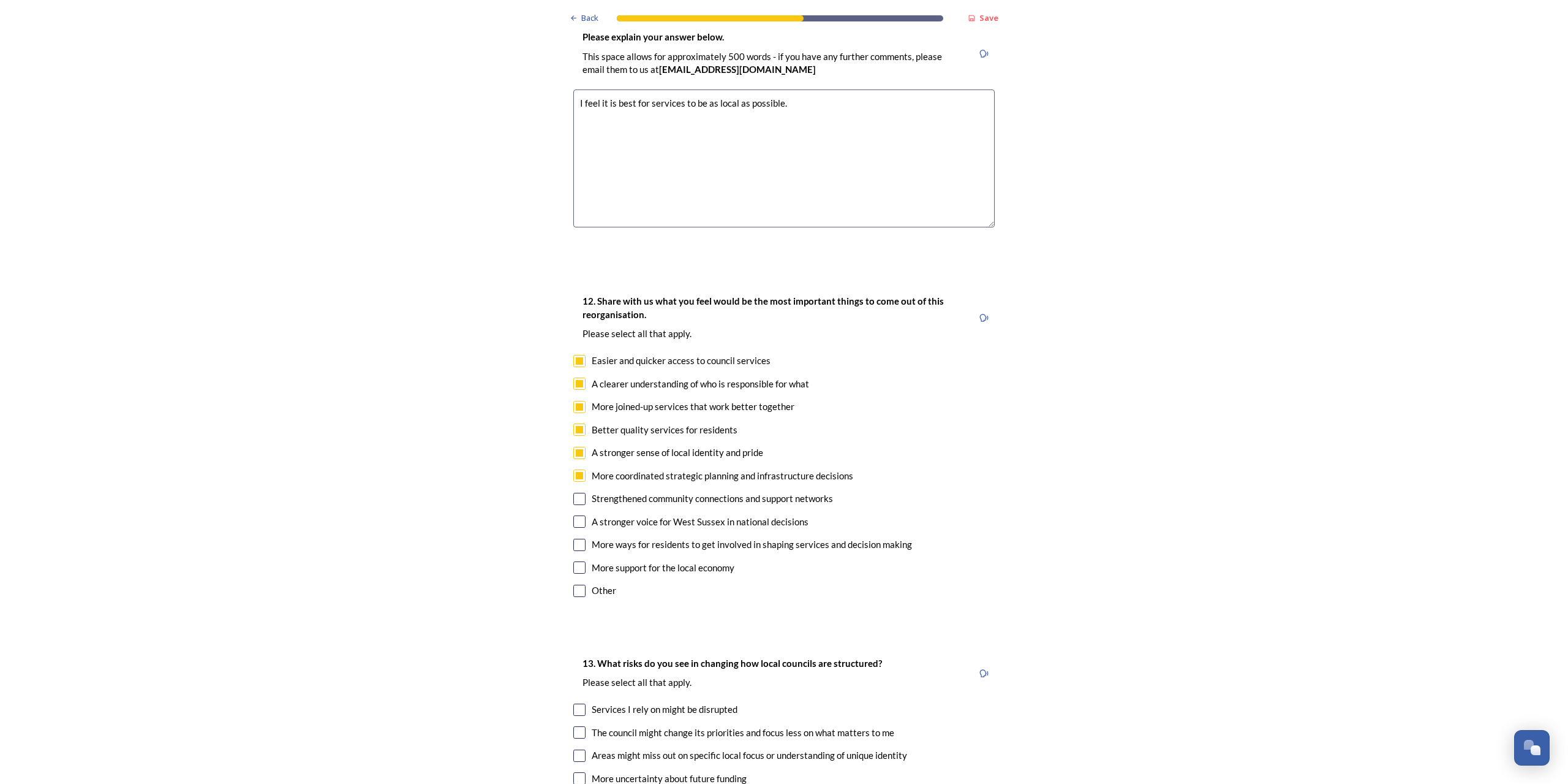
checkbox input "true"
click at [575, 539] on input "checkbox" at bounding box center [579, 545] width 12 height 12
checkbox input "true"
click at [577, 561] on input "checkbox" at bounding box center [579, 567] width 12 height 12
checkbox input "true"
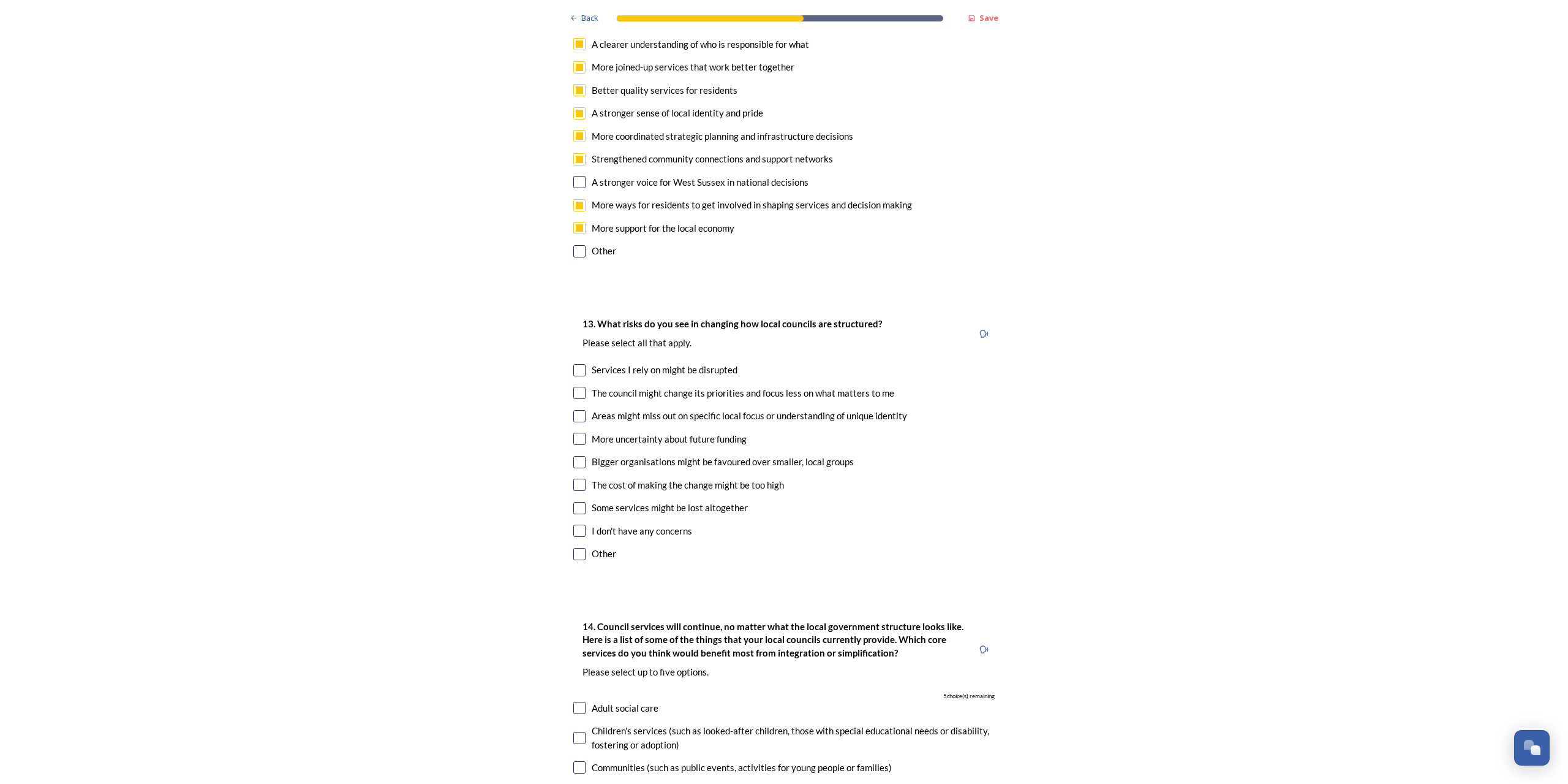
scroll to position [2369, 0]
click at [577, 383] on input "checkbox" at bounding box center [579, 389] width 12 height 12
checkbox input "true"
click at [573, 406] on input "checkbox" at bounding box center [579, 412] width 12 height 12
checkbox input "true"
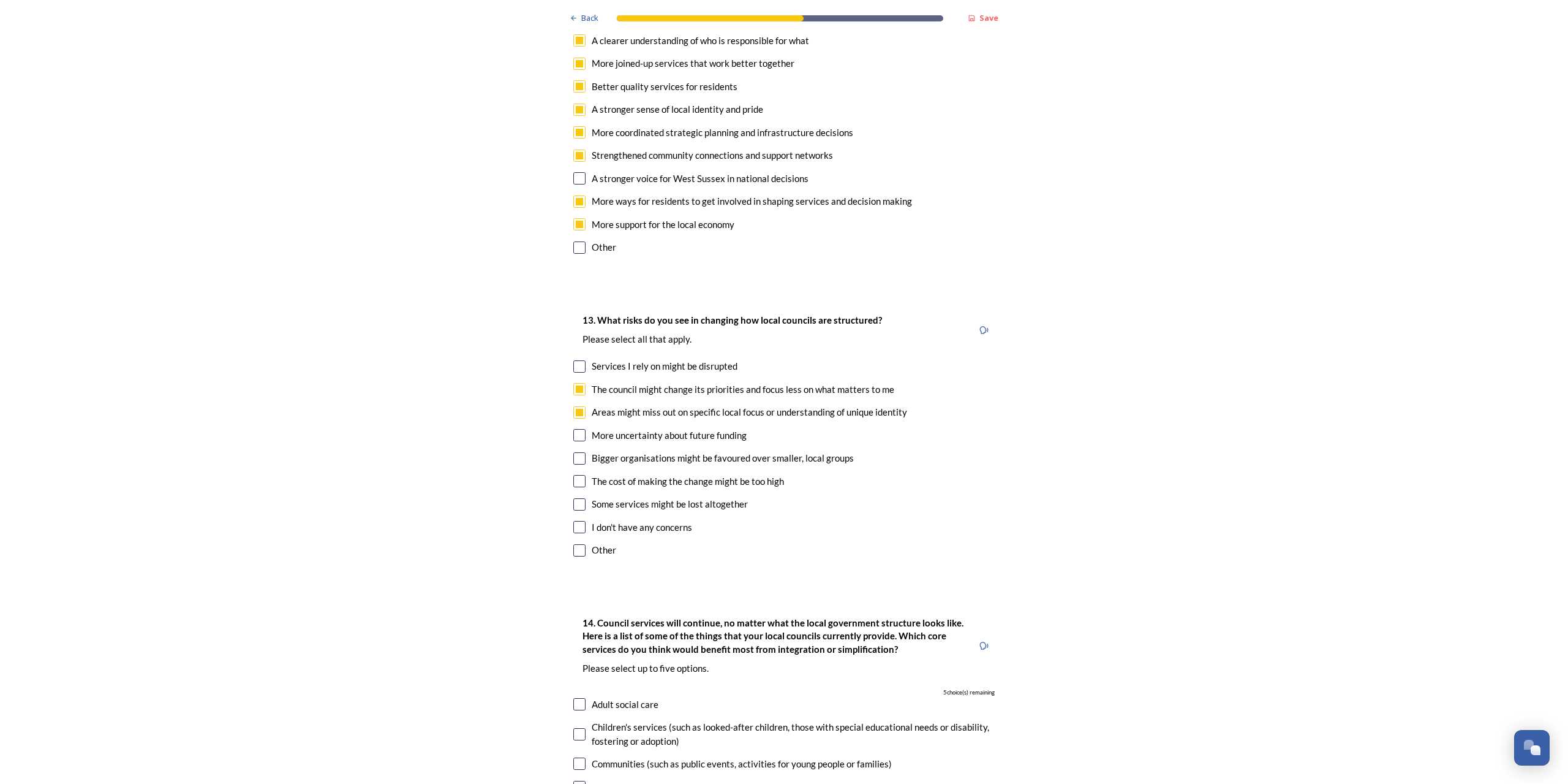
click at [577, 429] on input "checkbox" at bounding box center [579, 435] width 12 height 12
checkbox input "true"
click at [577, 452] on input "checkbox" at bounding box center [579, 458] width 12 height 12
checkbox input "true"
click at [573, 475] on input "checkbox" at bounding box center [579, 481] width 12 height 12
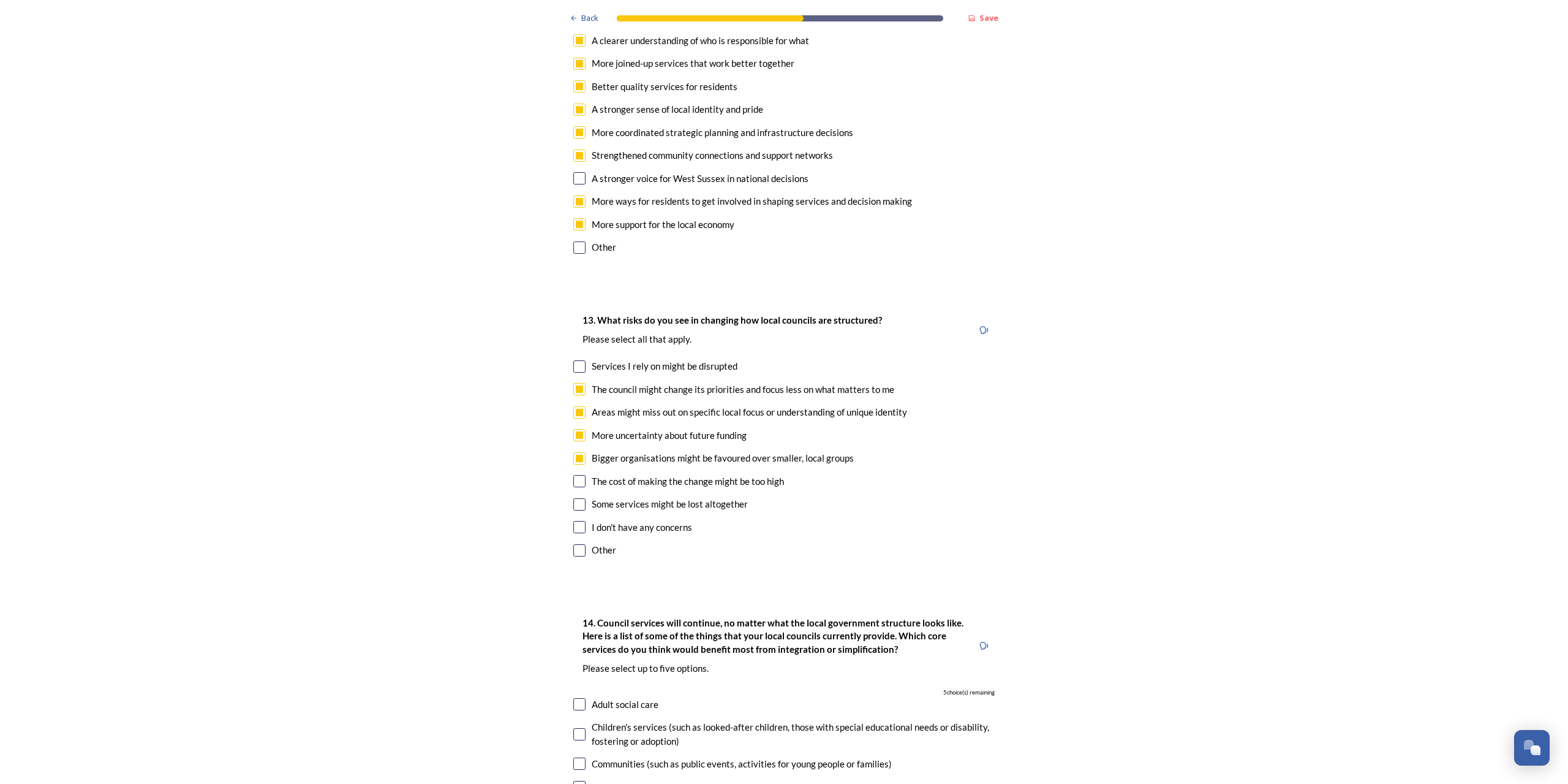
checkbox input "true"
click at [576, 498] on input "checkbox" at bounding box center [579, 504] width 12 height 12
checkbox input "true"
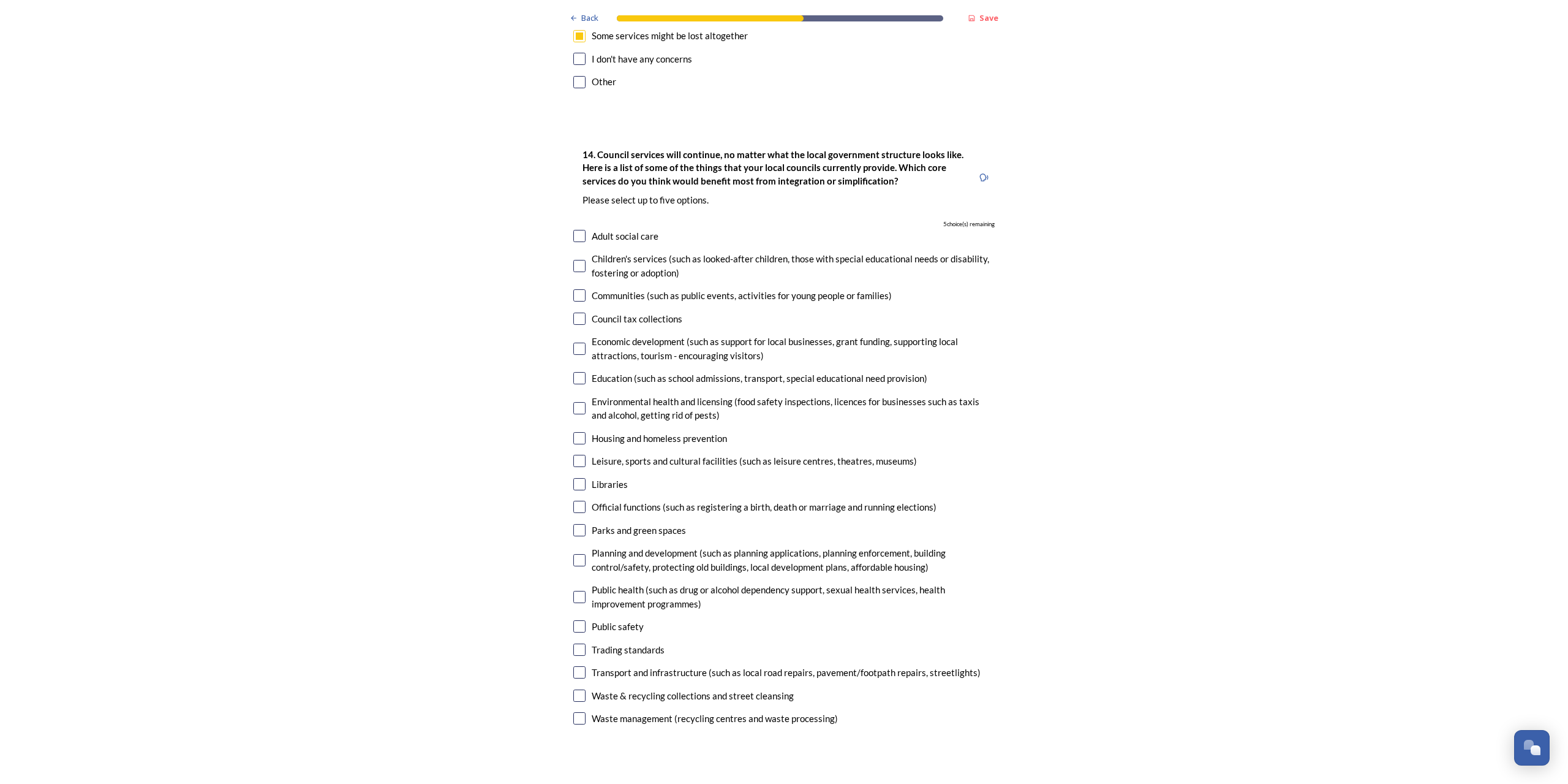
scroll to position [2804, 0]
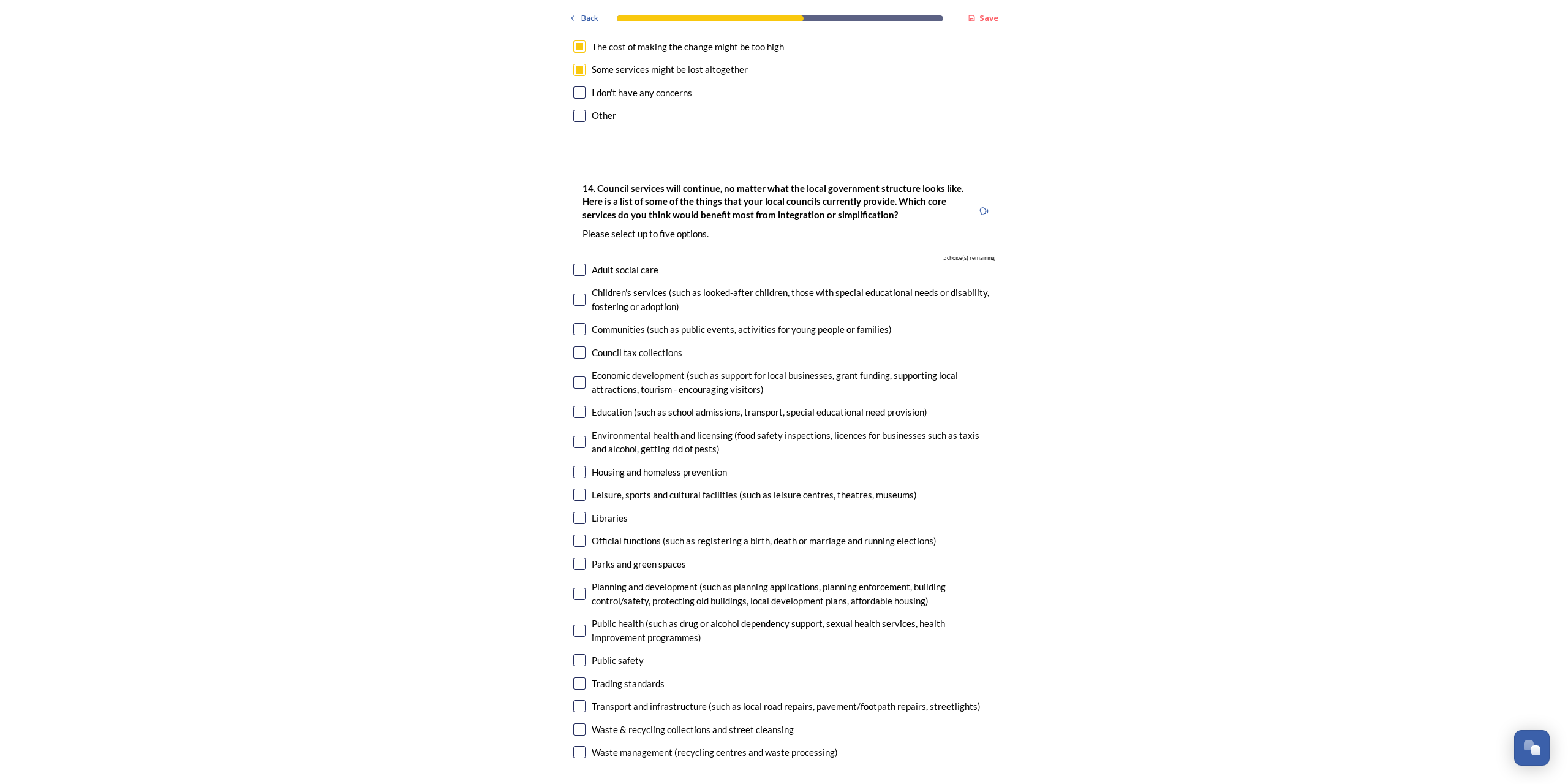
click at [578, 263] on input "checkbox" at bounding box center [579, 269] width 12 height 12
checkbox input "true"
click at [576, 294] on input "checkbox" at bounding box center [579, 300] width 12 height 12
checkbox input "true"
click at [575, 406] on input "checkbox" at bounding box center [579, 412] width 12 height 12
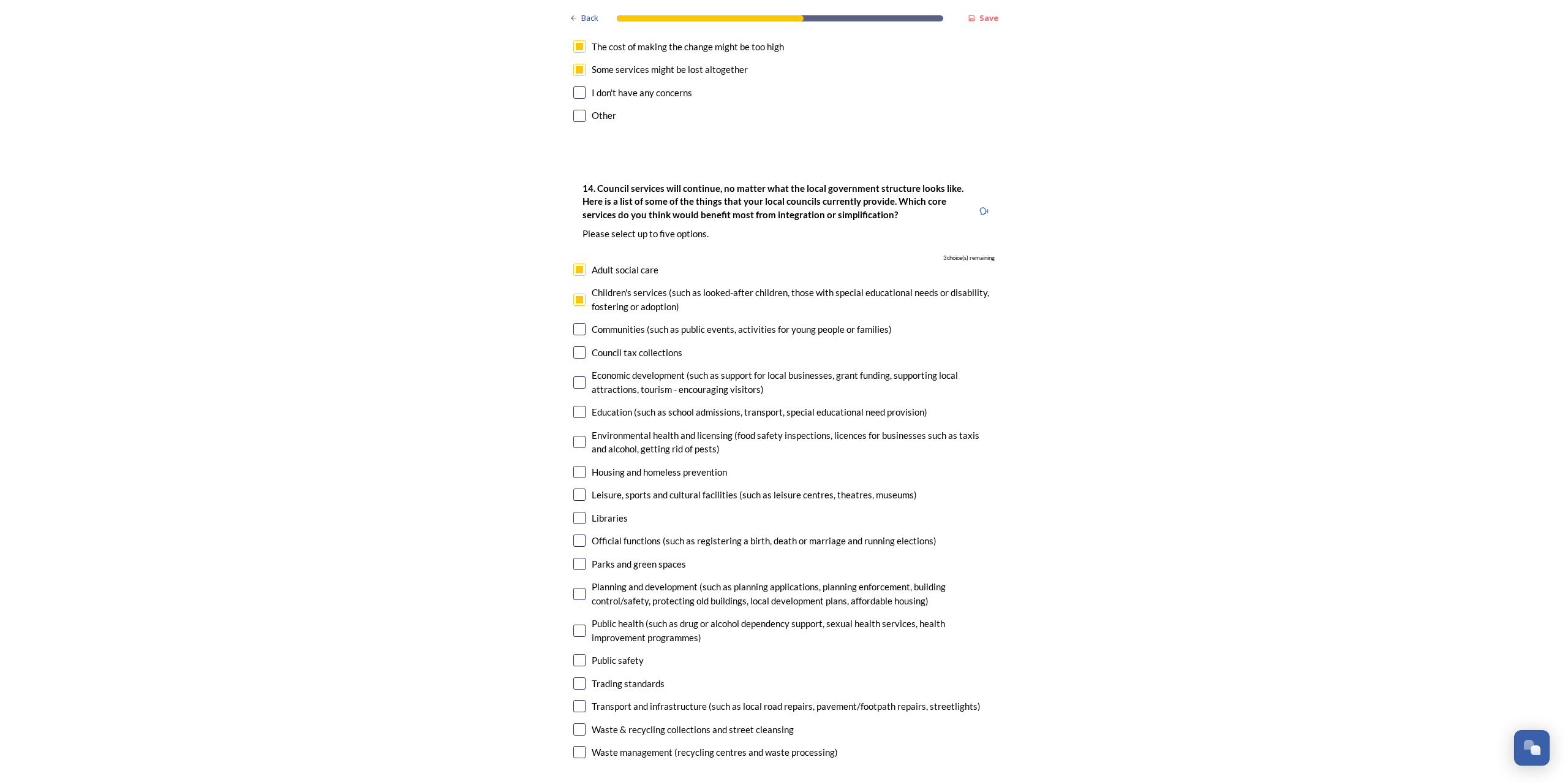
checkbox input "true"
click at [575, 488] on input "checkbox" at bounding box center [579, 494] width 12 height 12
checkbox input "true"
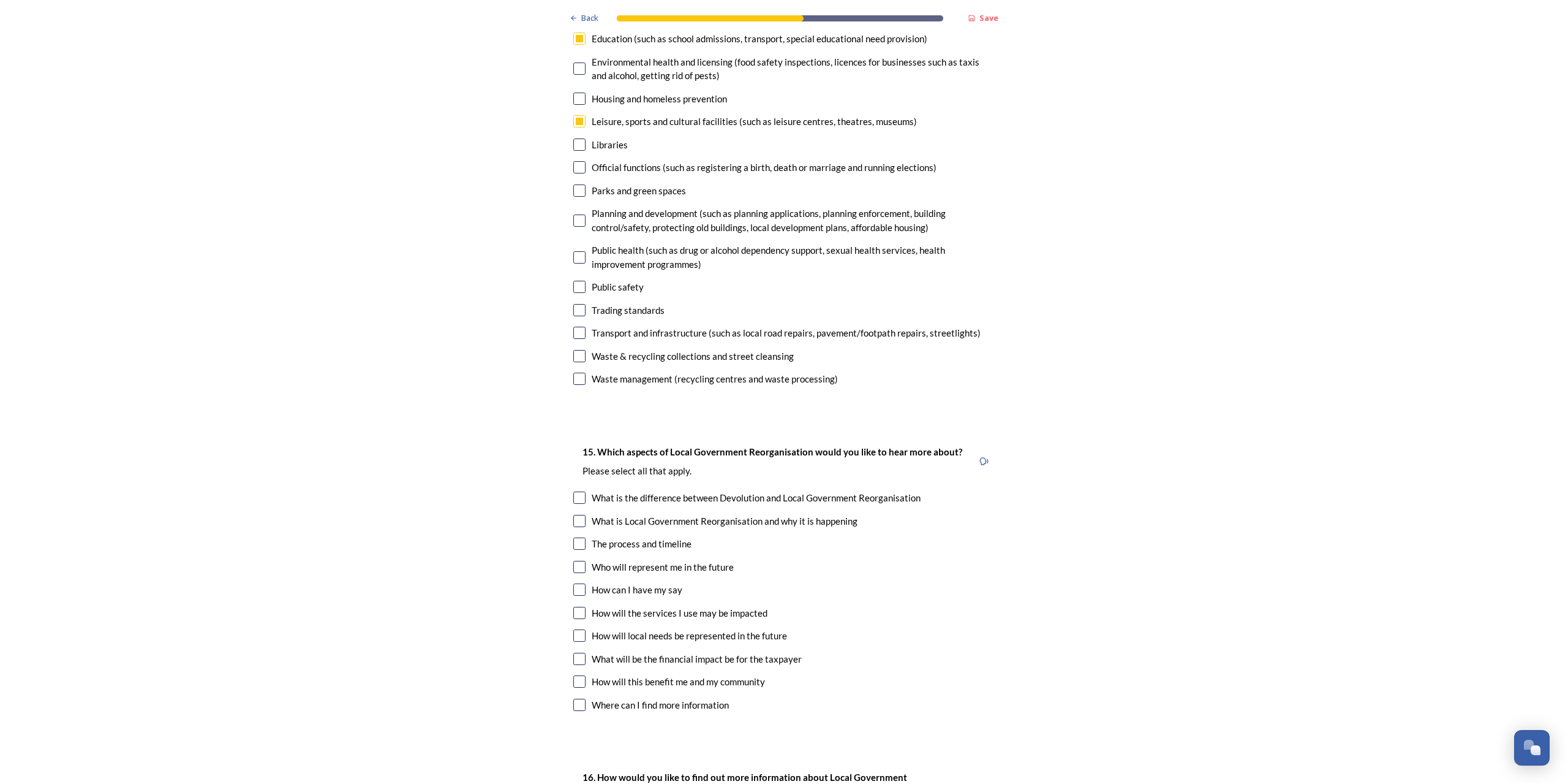
scroll to position [3201, 0]
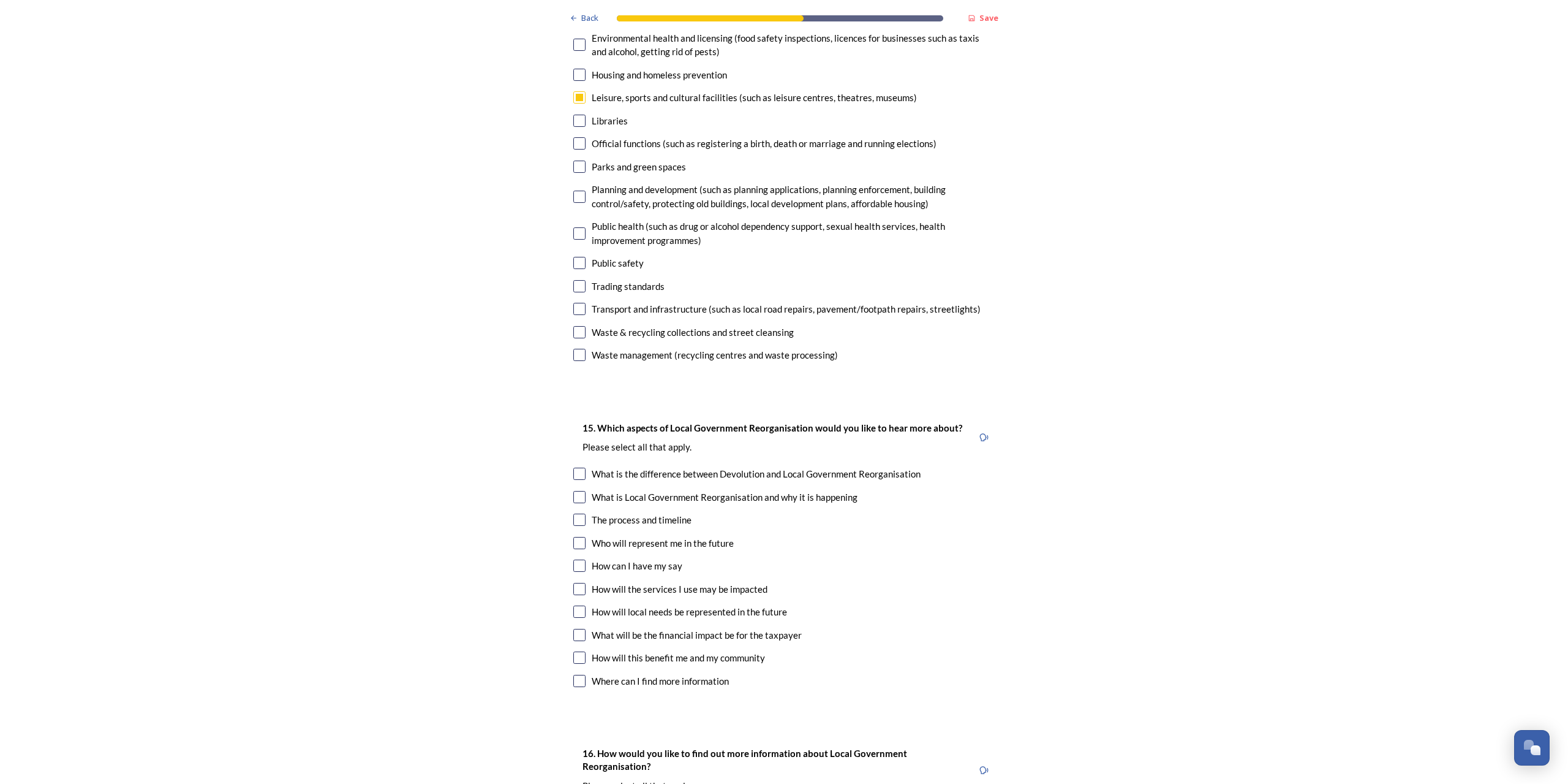
click at [575, 514] on input "checkbox" at bounding box center [579, 520] width 12 height 12
checkbox input "true"
click at [575, 537] on input "checkbox" at bounding box center [579, 543] width 12 height 12
checkbox input "true"
click at [575, 583] on input "checkbox" at bounding box center [579, 589] width 12 height 12
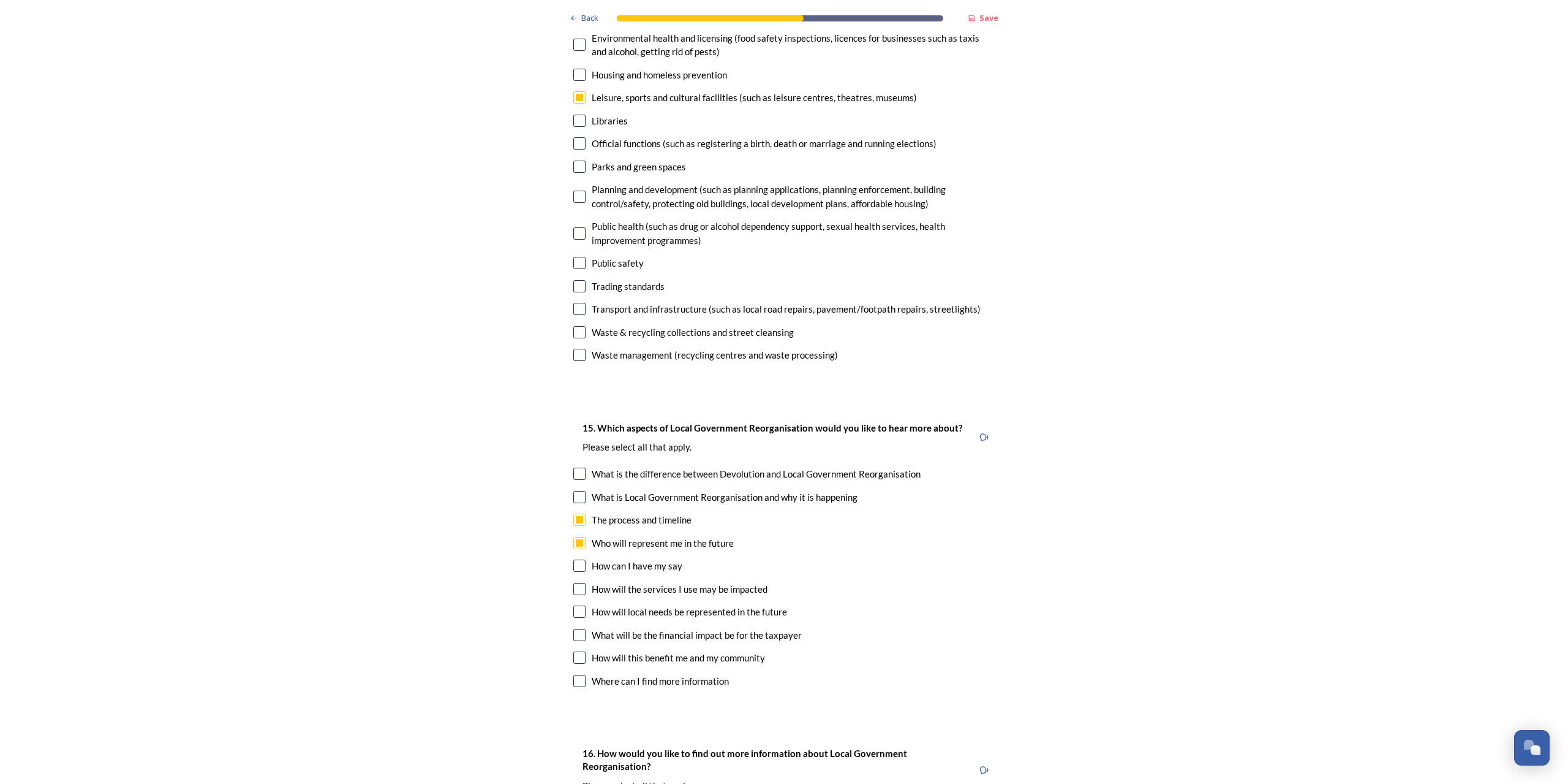
checkbox input "true"
click at [573, 651] on input "checkbox" at bounding box center [579, 657] width 12 height 12
checkbox input "true"
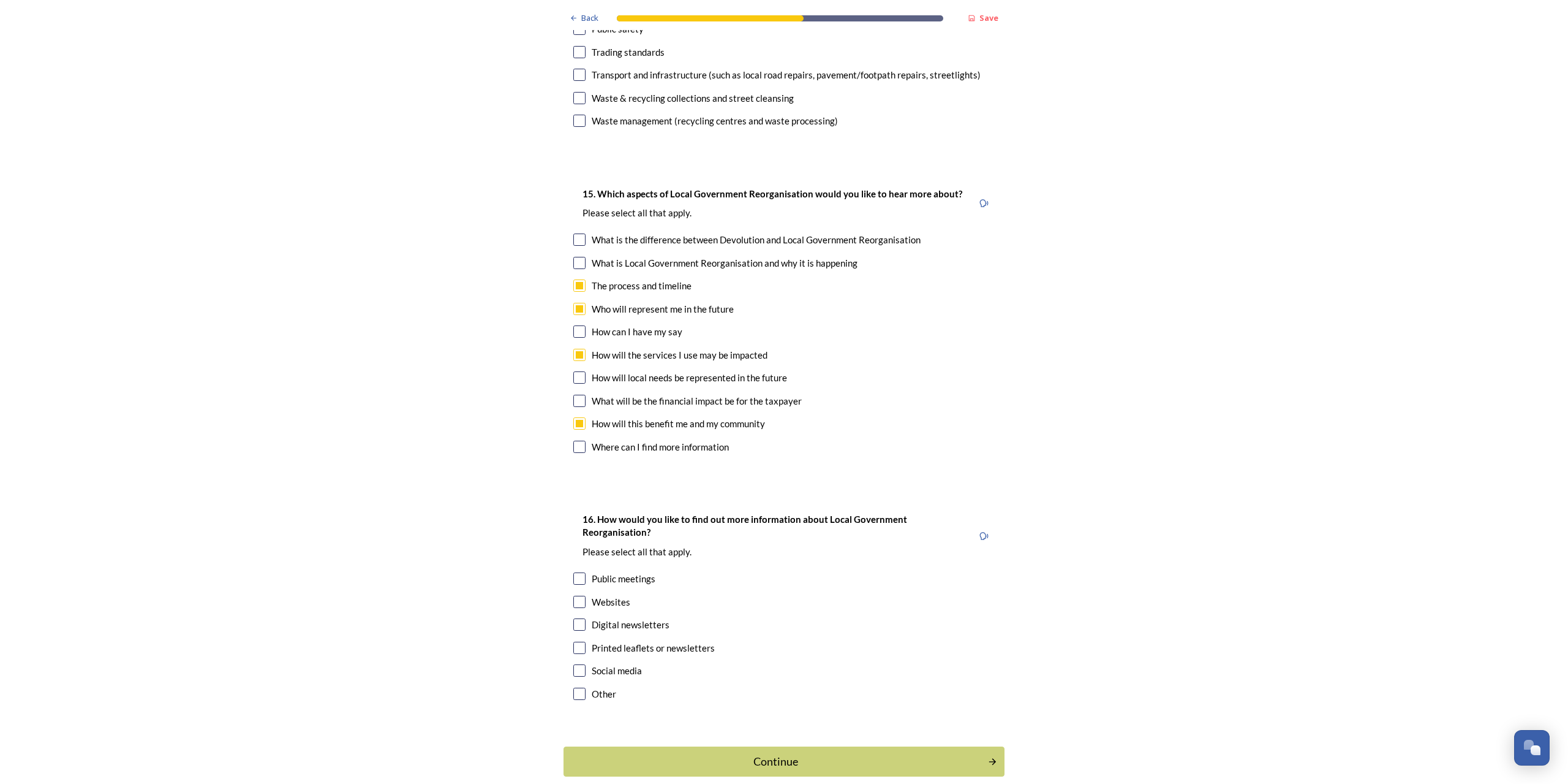
click at [577, 572] on input "checkbox" at bounding box center [579, 578] width 12 height 12
checkbox input "true"
click at [575, 618] on input "checkbox" at bounding box center [579, 624] width 12 height 12
checkbox input "true"
click at [763, 753] on div "Continue" at bounding box center [776, 761] width 415 height 16
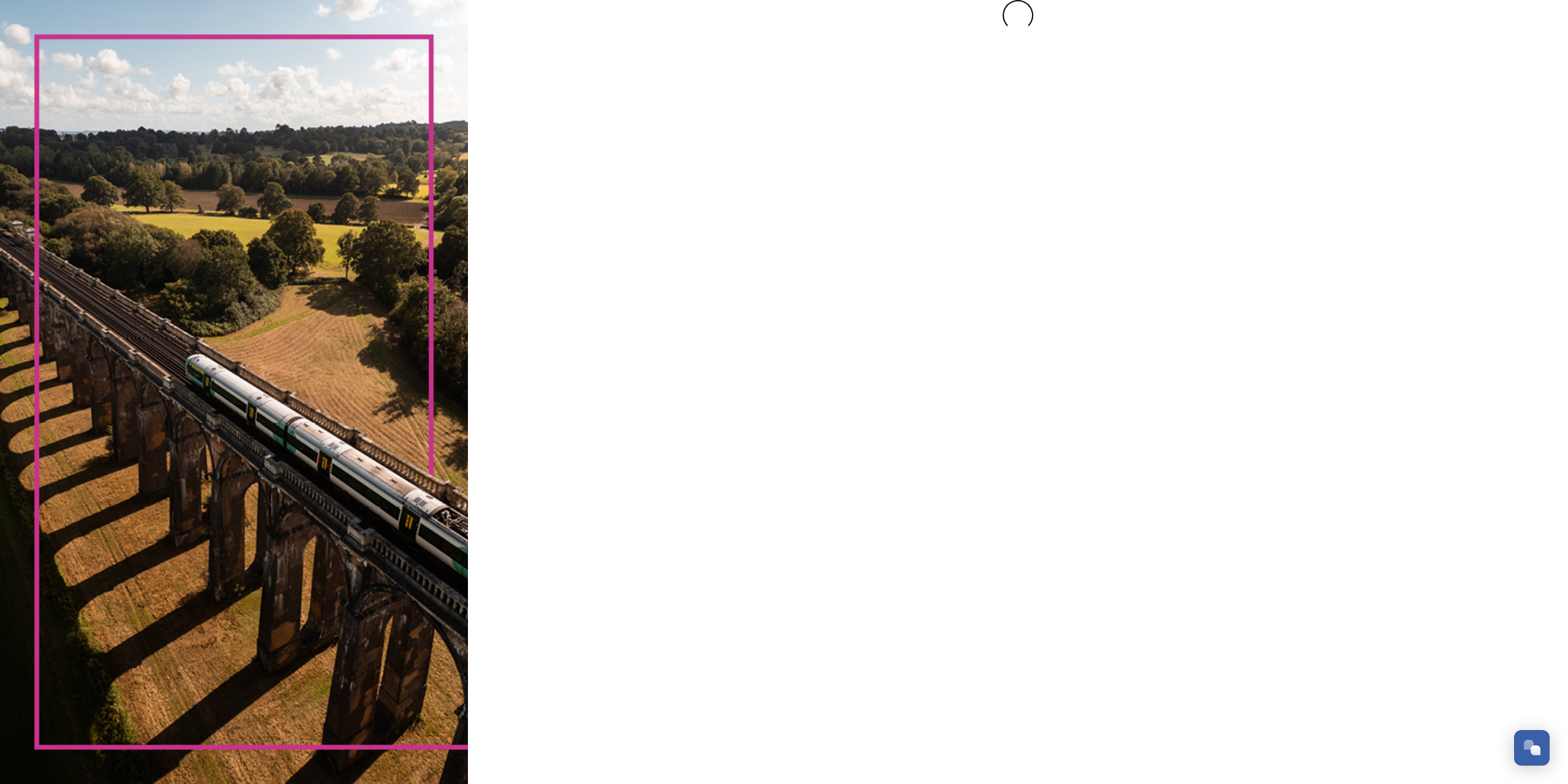
scroll to position [0, 0]
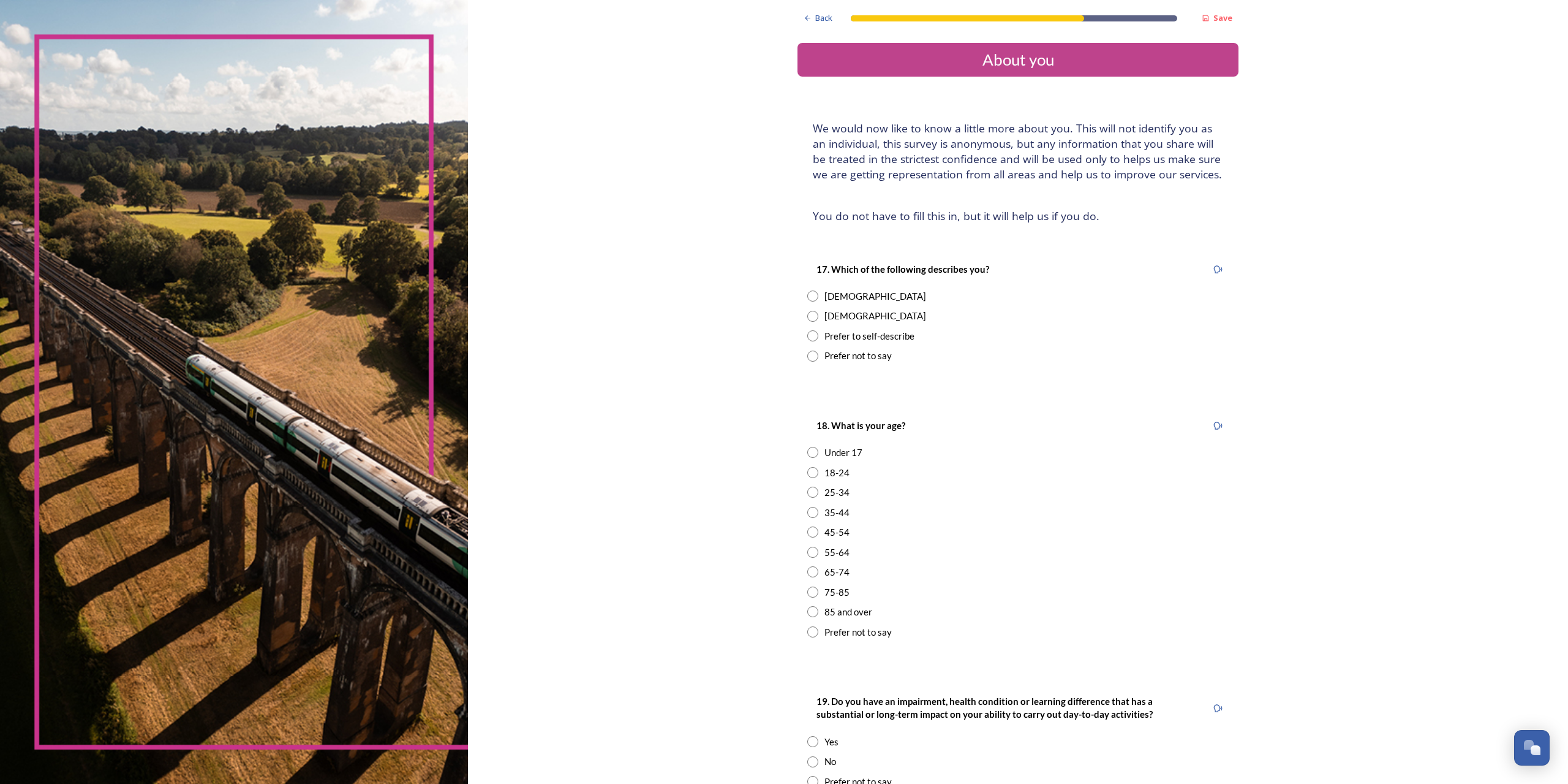
click at [809, 294] on input "radio" at bounding box center [813, 296] width 11 height 11
radio input "true"
click at [807, 588] on input "radio" at bounding box center [813, 592] width 11 height 11
radio input "true"
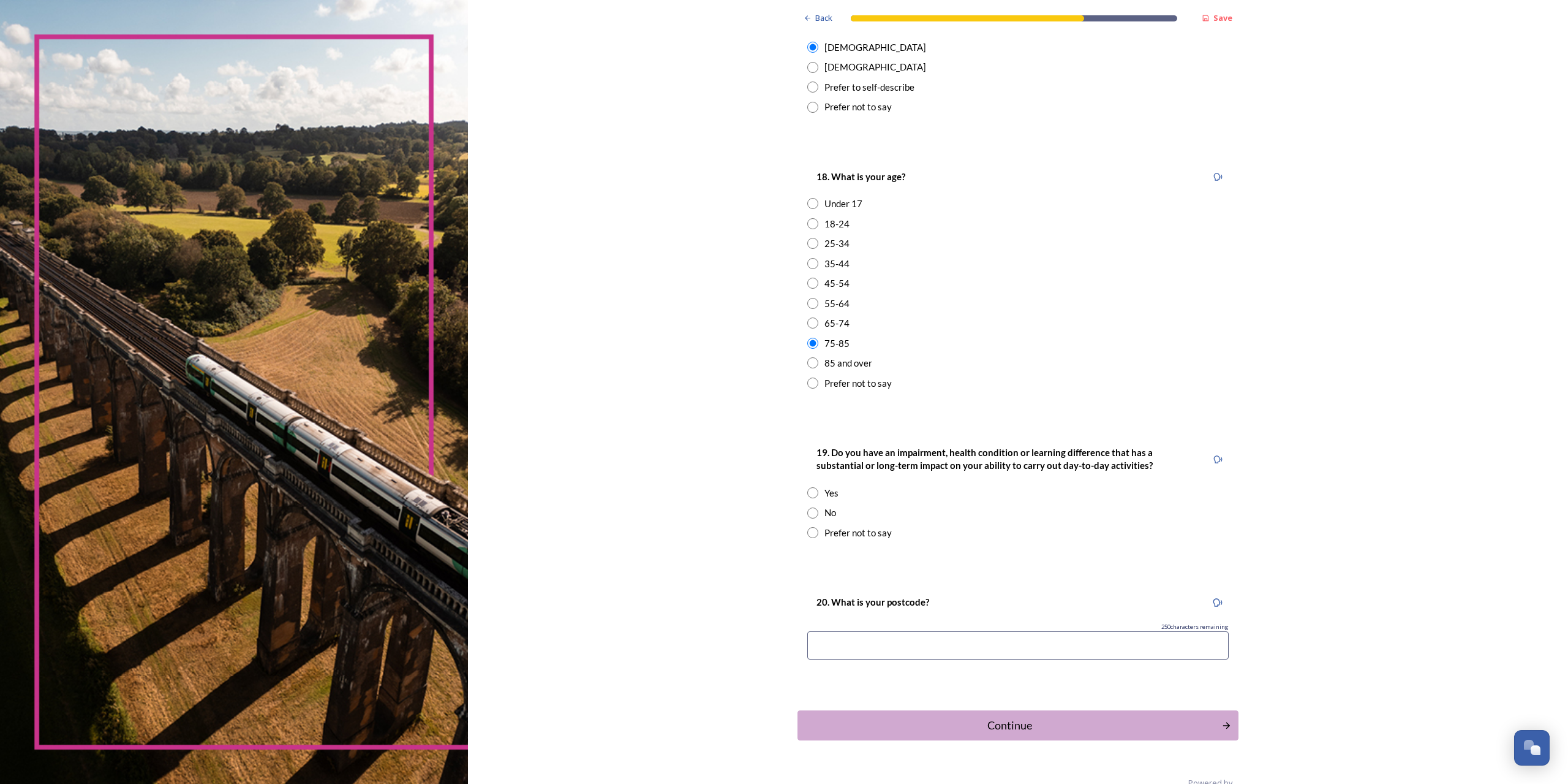
scroll to position [259, 0]
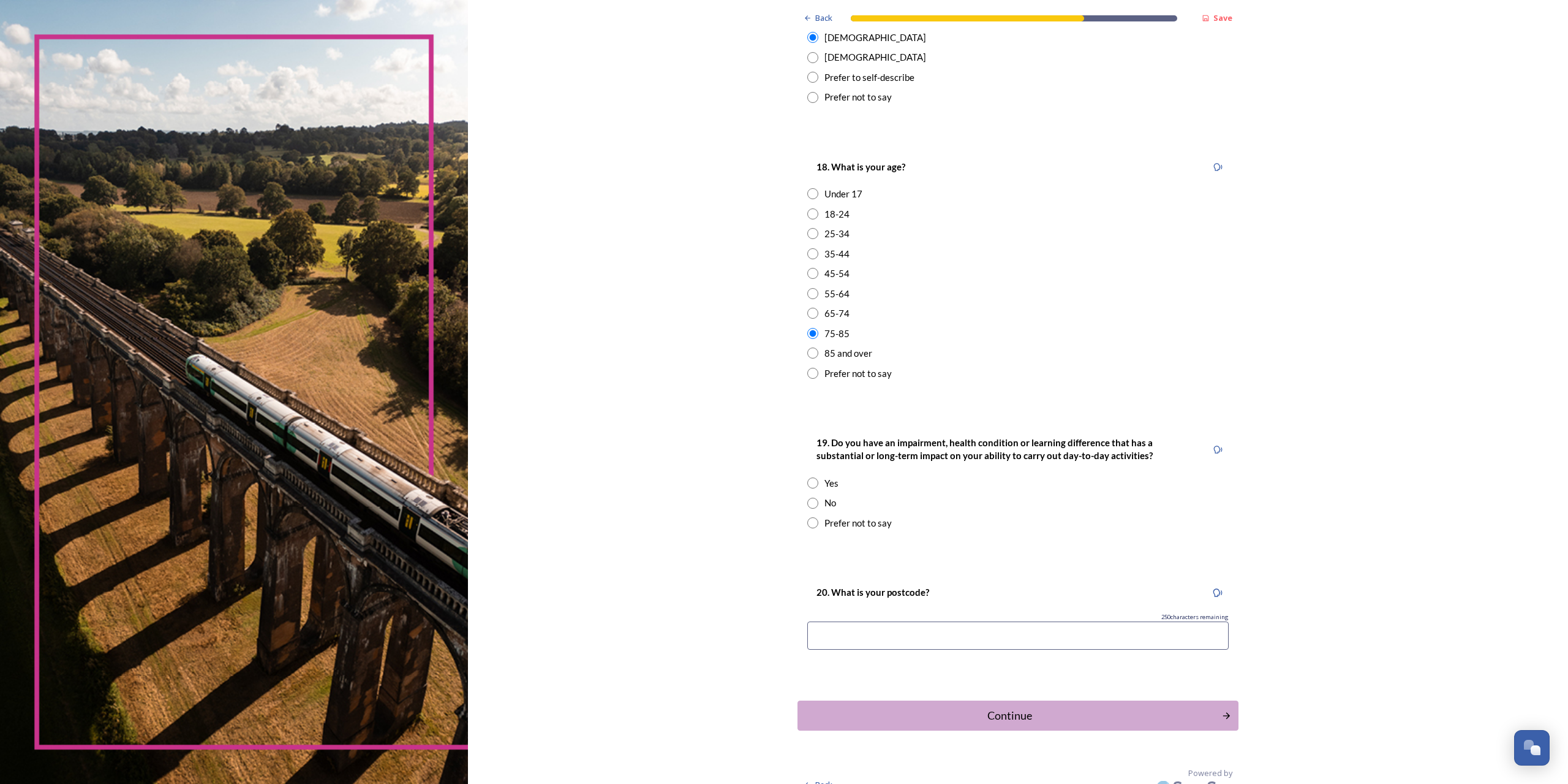
click at [807, 500] on input "radio" at bounding box center [813, 503] width 11 height 11
radio input "true"
click at [853, 625] on input at bounding box center [1018, 636] width 422 height 28
type input "PO197XB"
click at [1016, 714] on div "Continue" at bounding box center [1010, 716] width 415 height 16
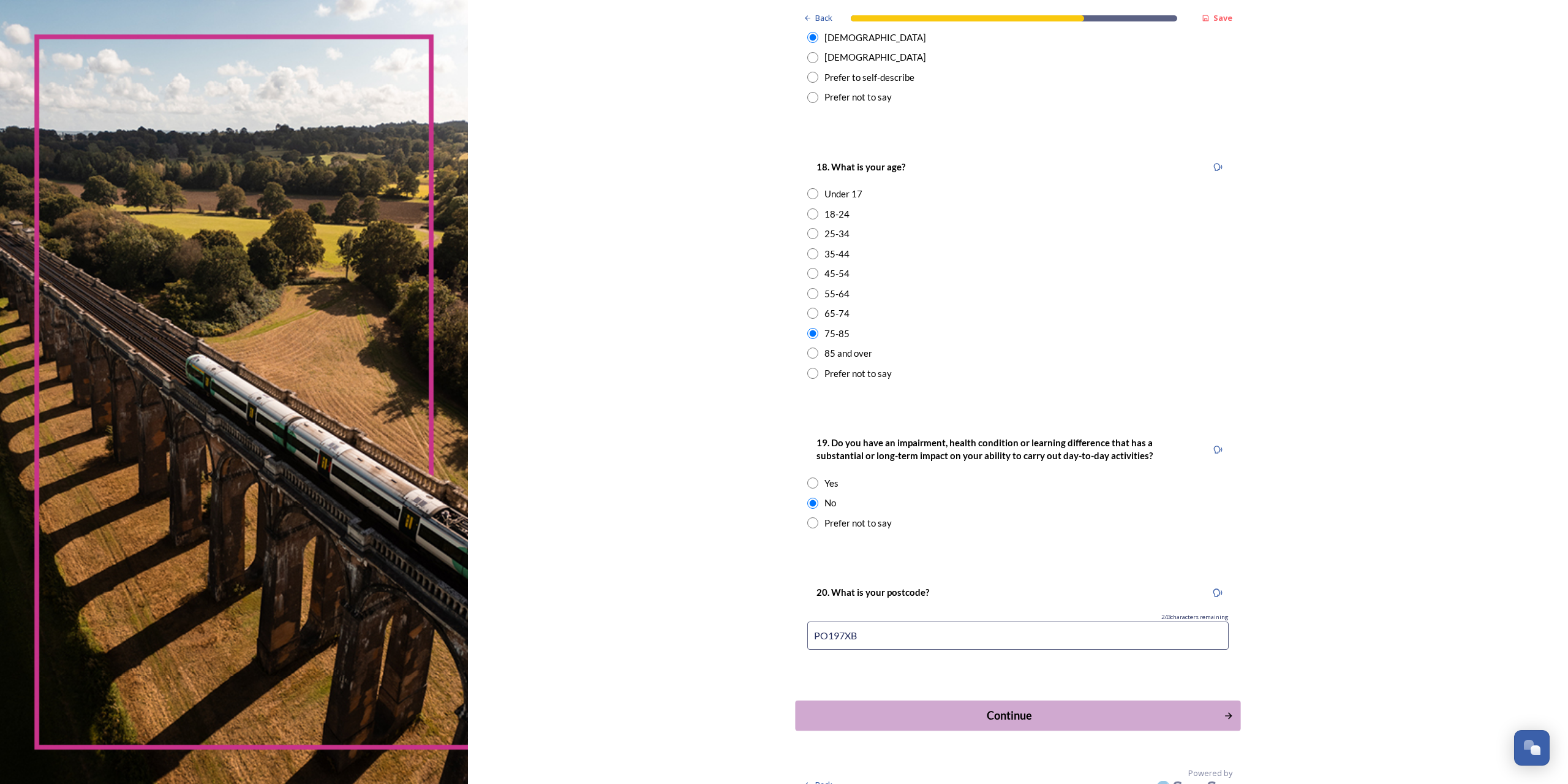
scroll to position [0, 0]
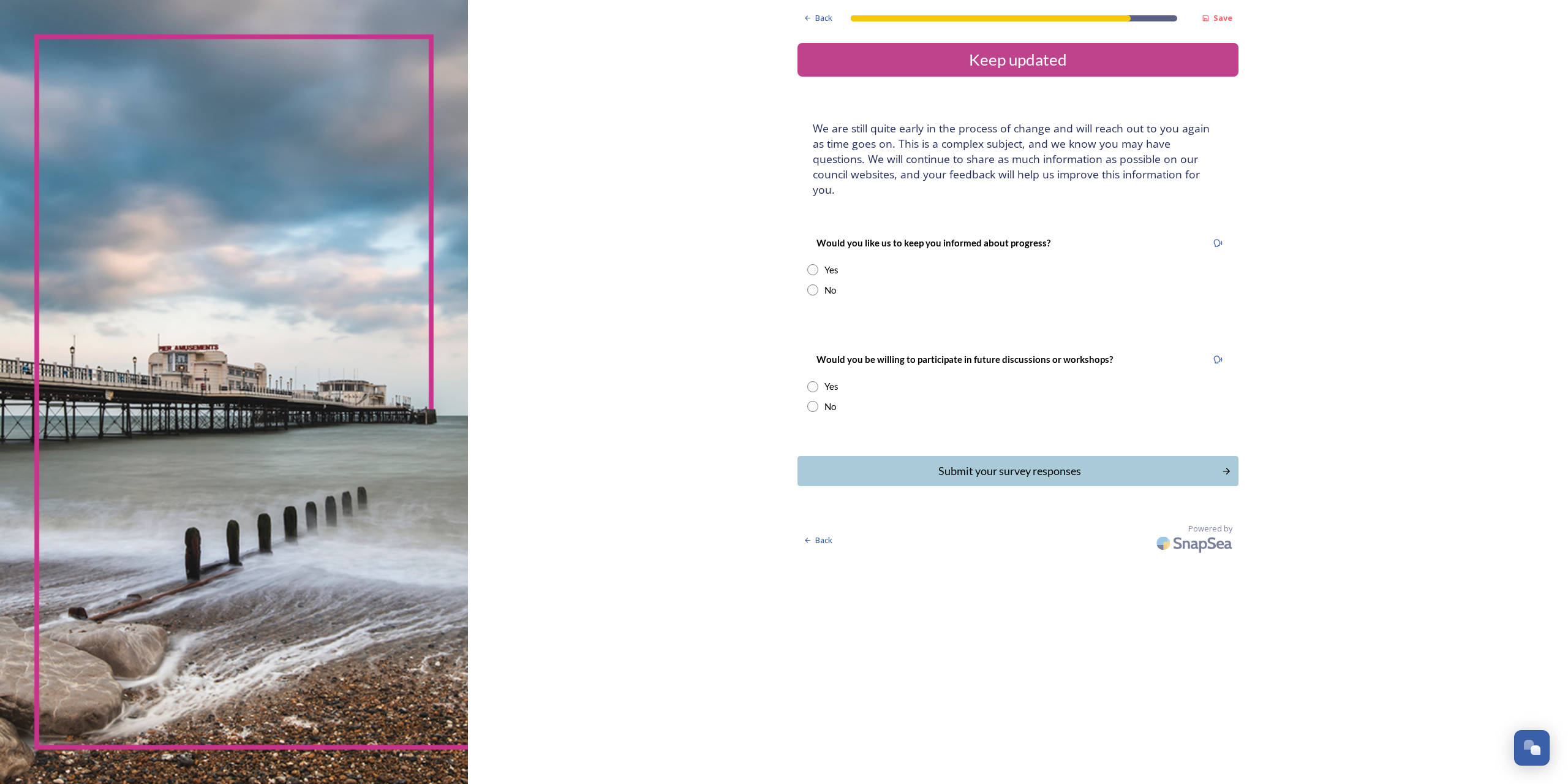
click at [812, 263] on div "Yes" at bounding box center [1018, 269] width 422 height 14
radio input "true"
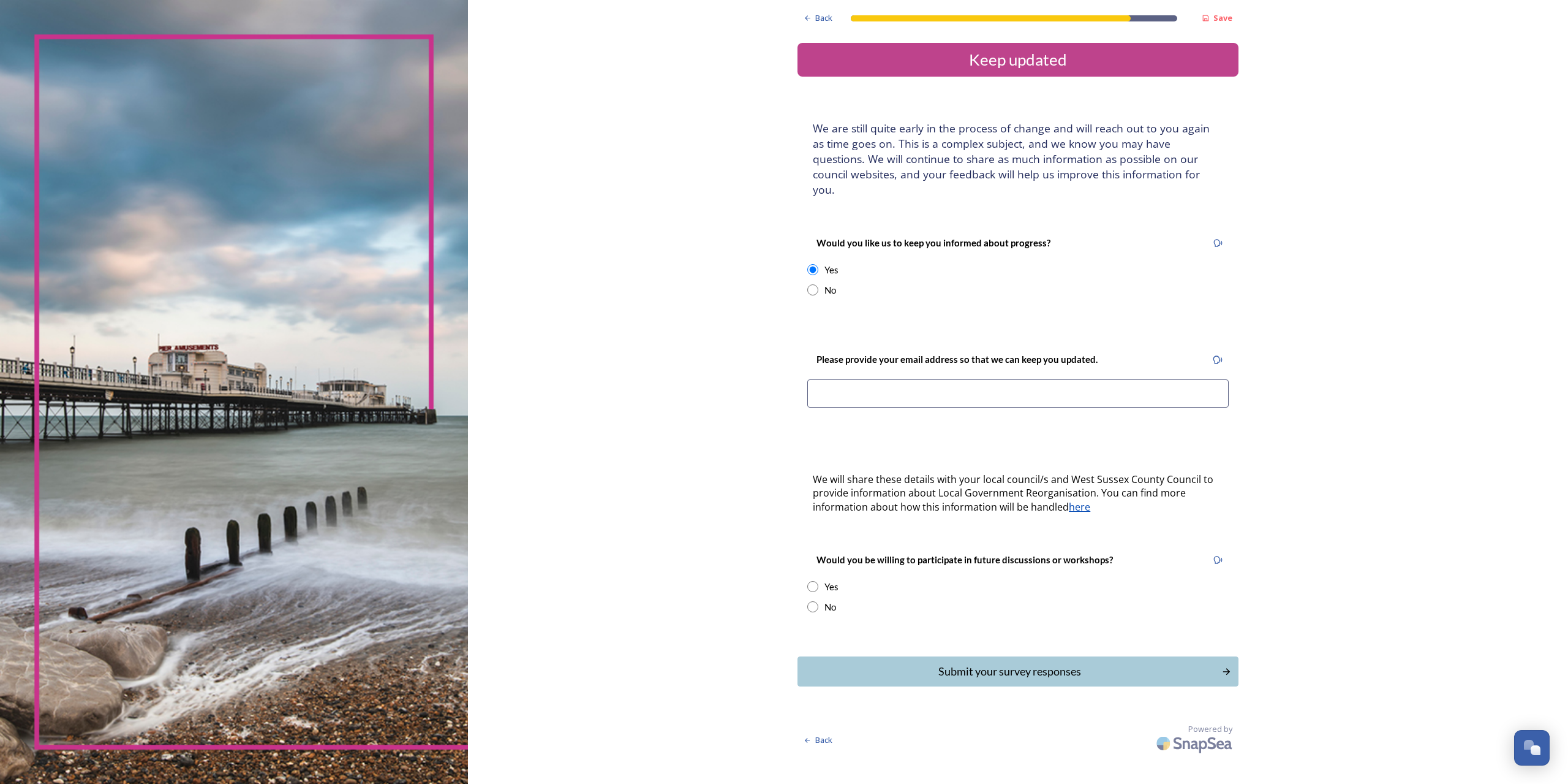
click at [847, 379] on input at bounding box center [1018, 393] width 422 height 28
type input "julia@sander.plus.com"
click at [813, 580] on div "Yes" at bounding box center [1018, 586] width 422 height 14
radio input "true"
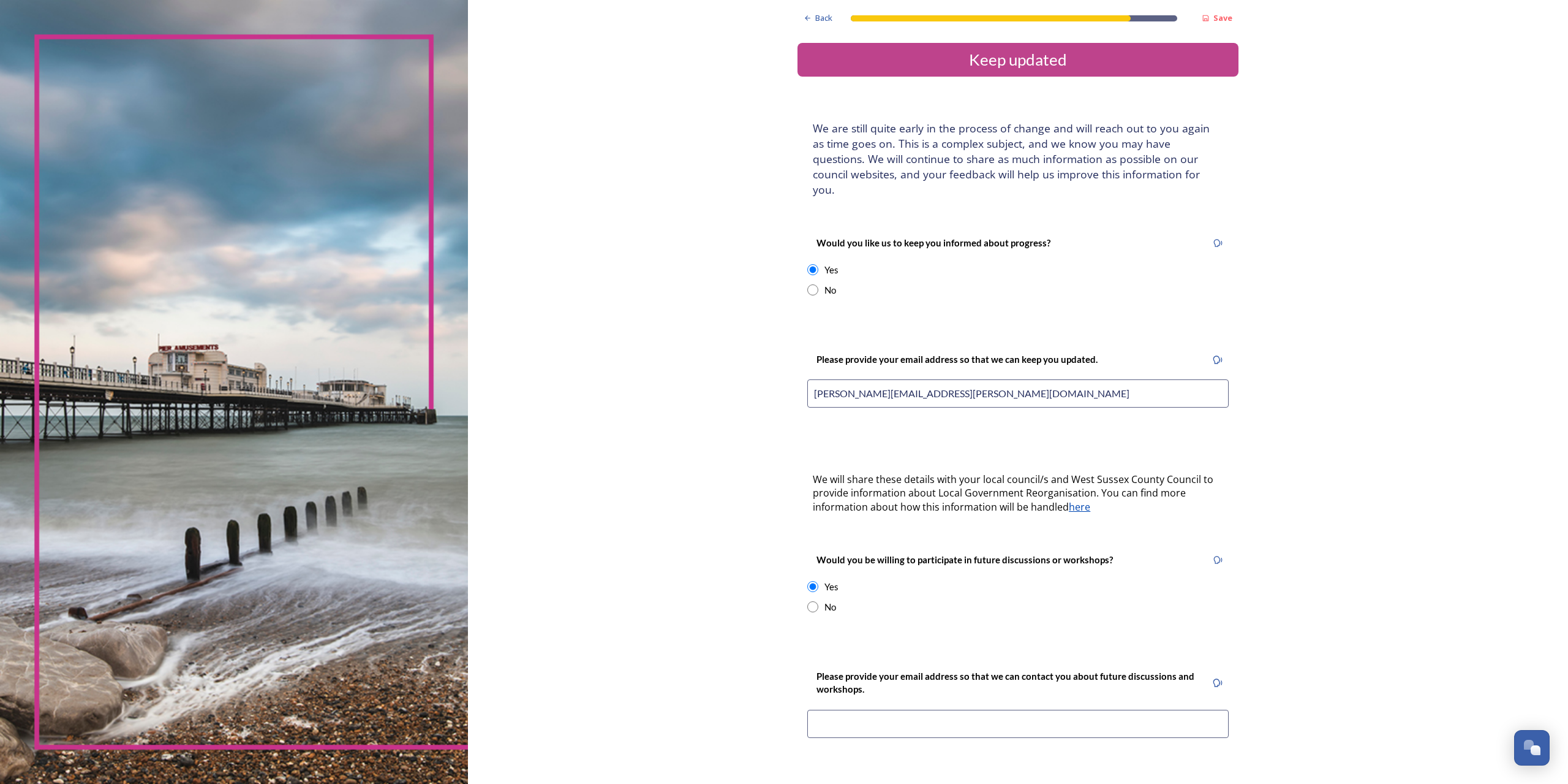
click at [918, 710] on input at bounding box center [1018, 724] width 422 height 28
type input "julia@sander.plus.com"
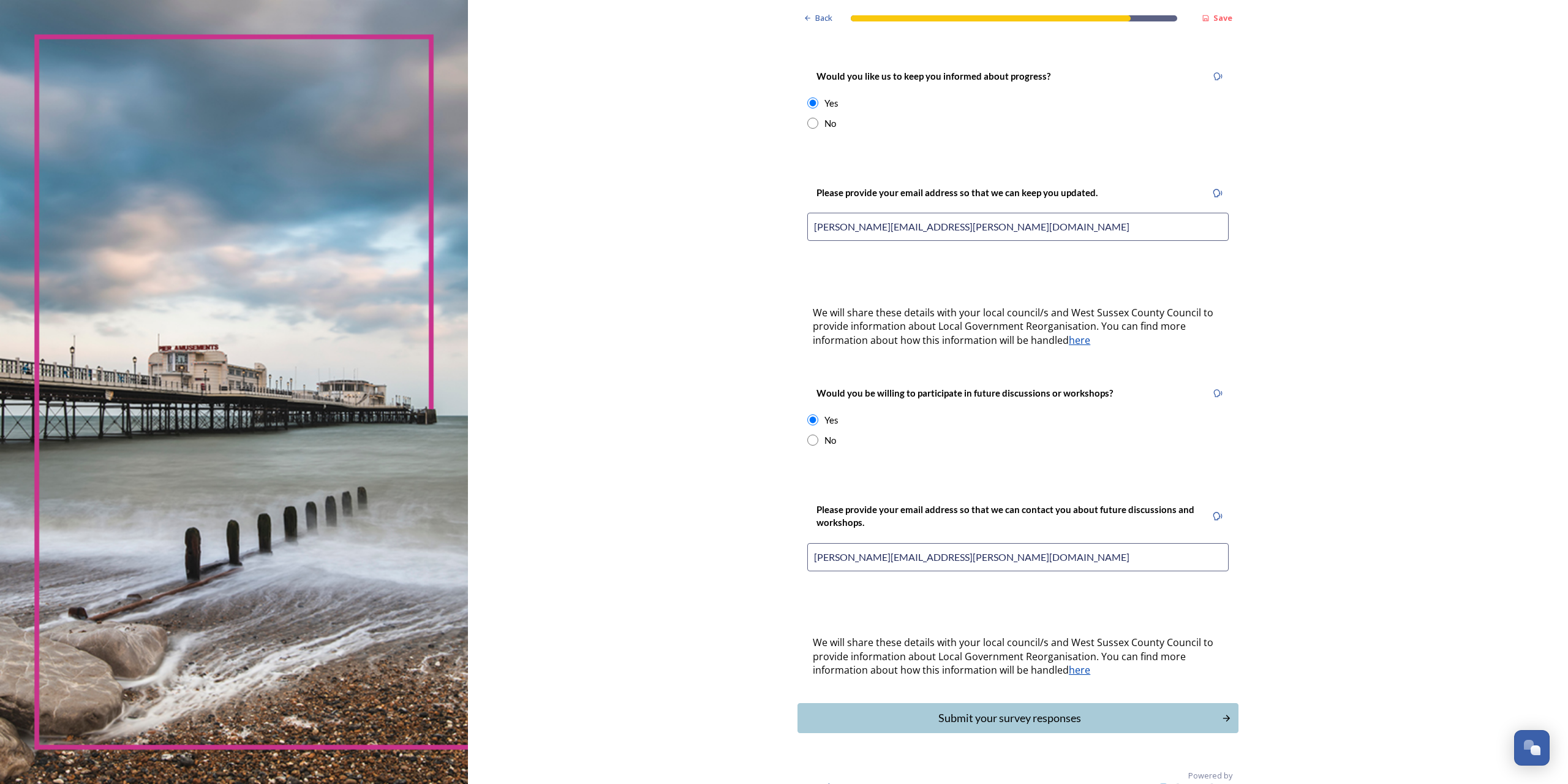
scroll to position [171, 0]
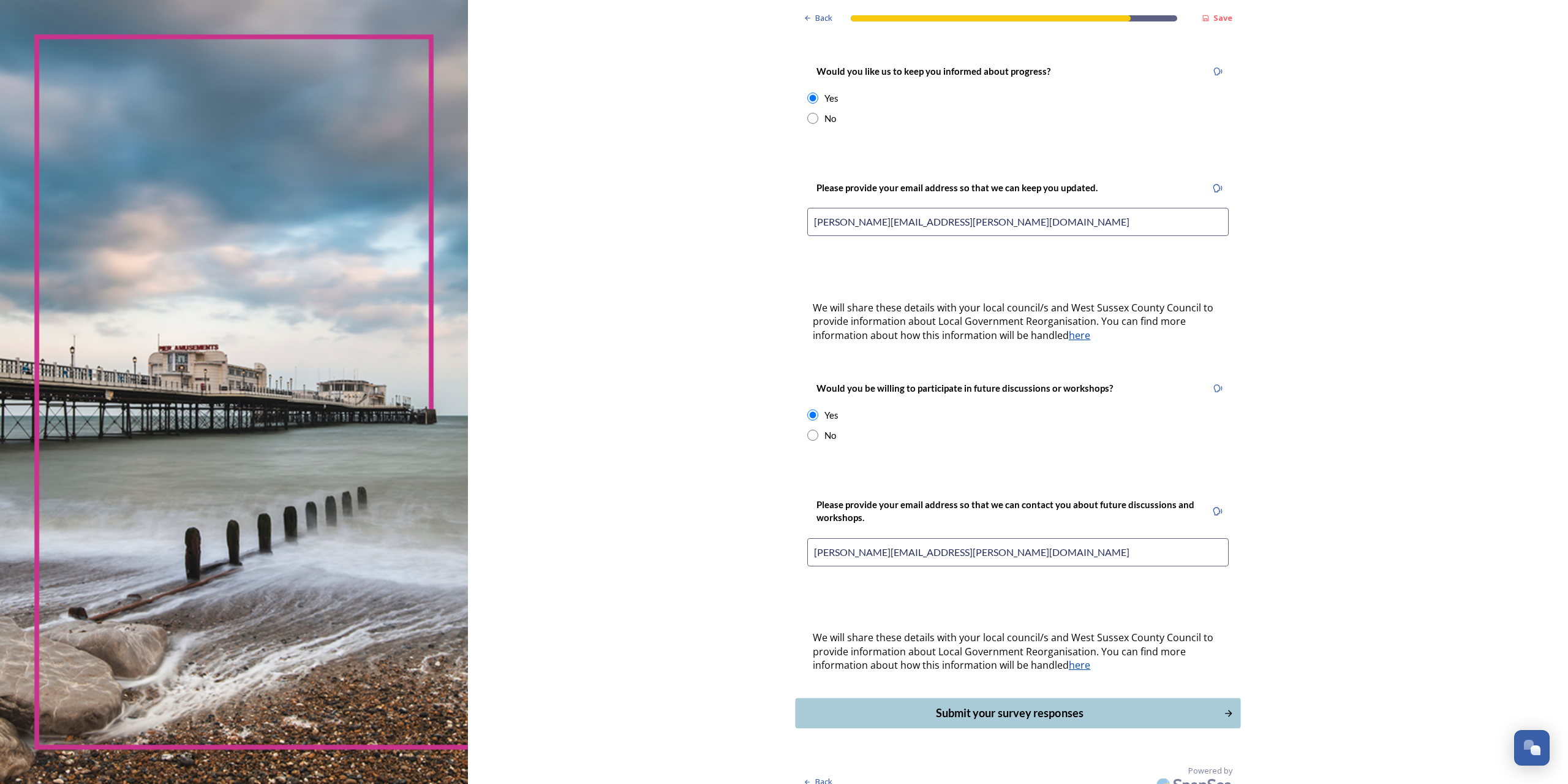
click at [991, 705] on div "Submit your survey responses" at bounding box center [1010, 713] width 415 height 16
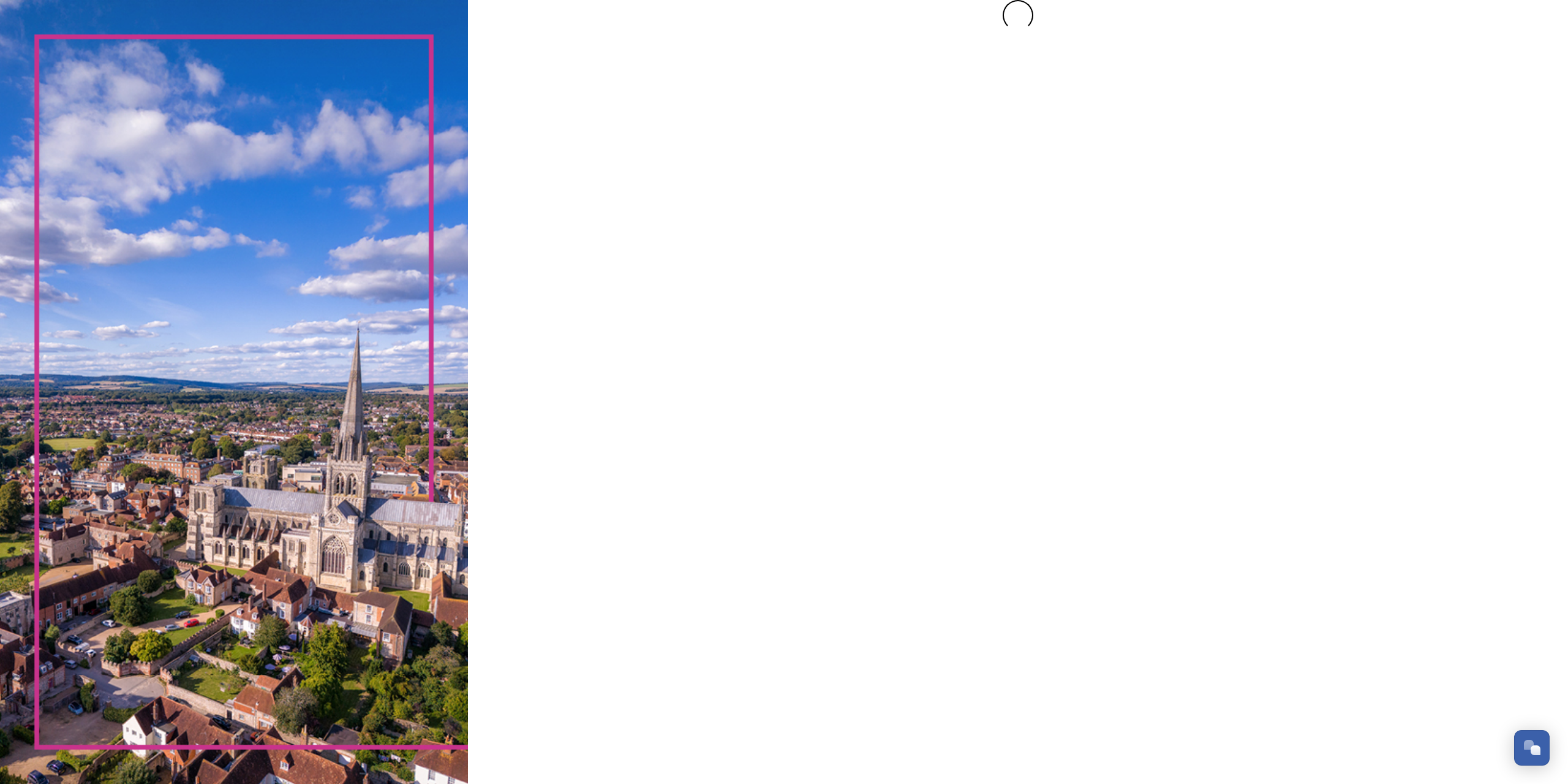
scroll to position [0, 0]
